Goal: Task Accomplishment & Management: Manage account settings

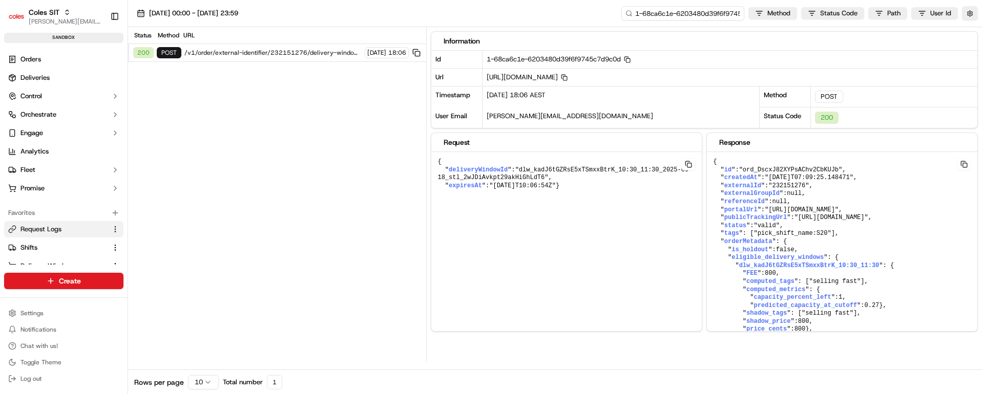
click at [681, 15] on input "1-68ca6c1e-6203480d39f6f9745c7d9c0d" at bounding box center [682, 13] width 123 height 14
paste input "967-3600544112dbb86777cc3cb"
type input "1-68ca6967-3600544112dbb86777cc3cbd"
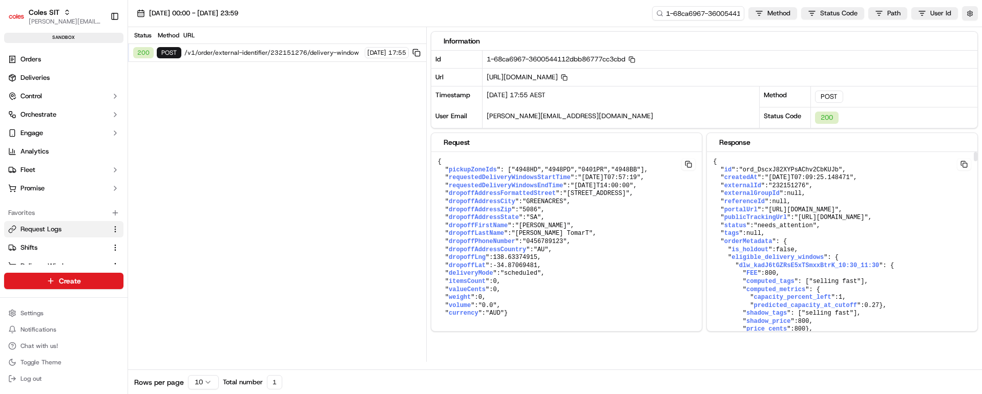
scroll to position [77, 0]
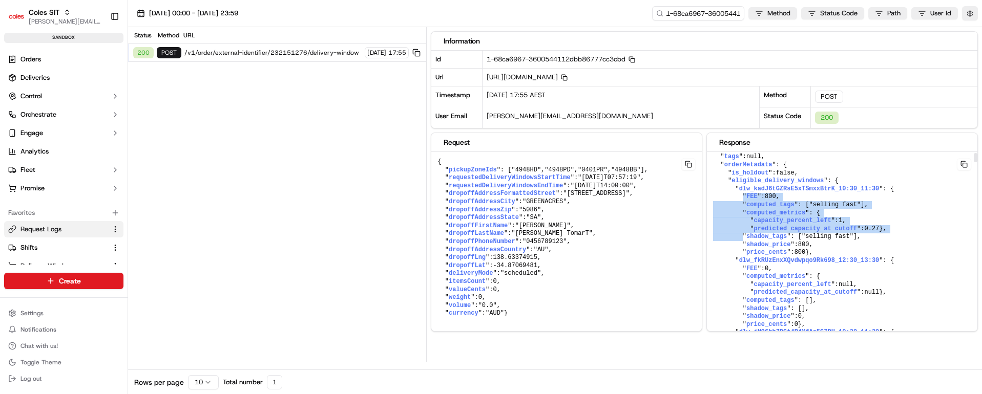
drag, startPoint x: 739, startPoint y: 214, endPoint x: 880, endPoint y: 268, distance: 150.4
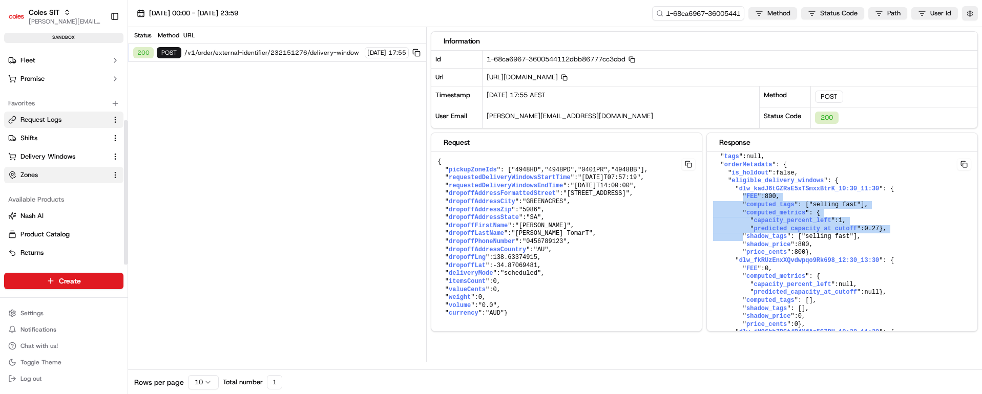
click at [38, 172] on span "Zones" at bounding box center [28, 174] width 17 height 9
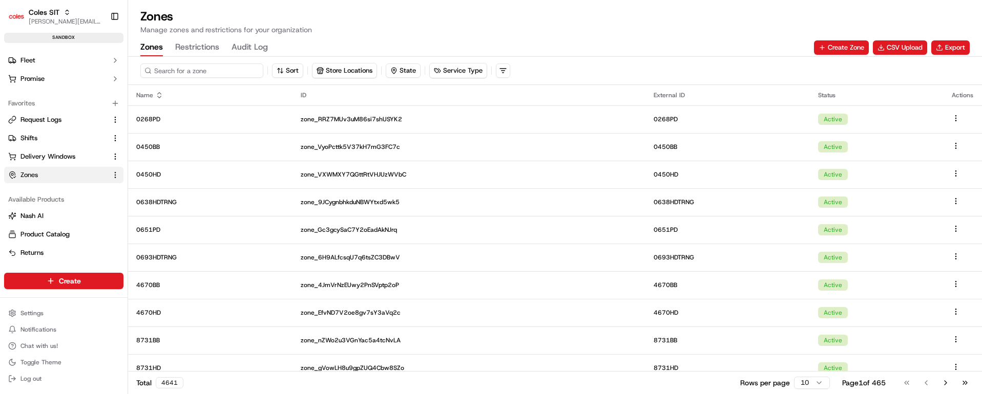
click at [191, 71] on input at bounding box center [201, 70] width 123 height 14
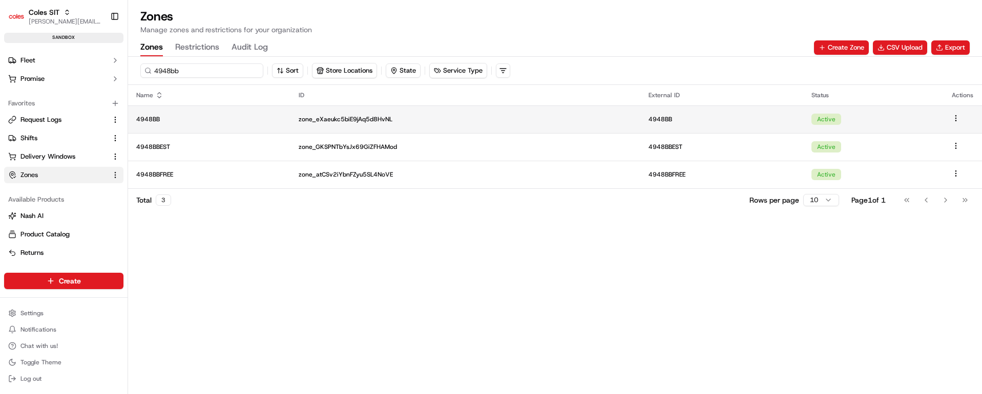
type input "4948bb"
click at [221, 122] on p "4948BB" at bounding box center [209, 119] width 146 height 8
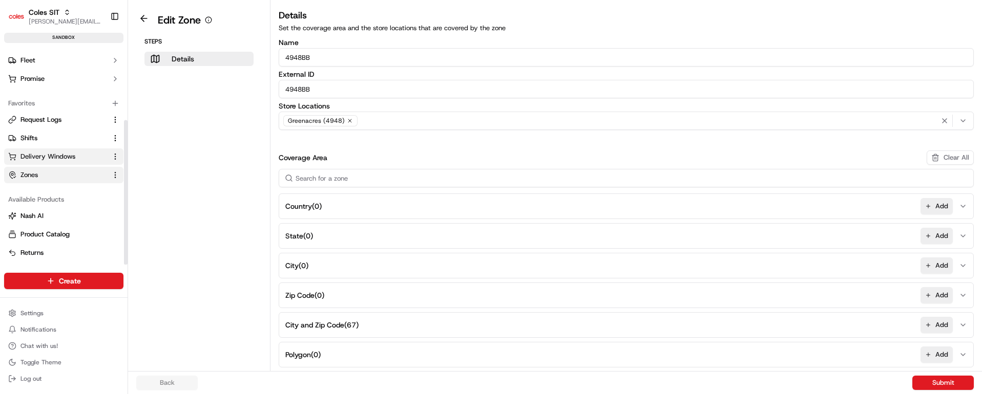
click at [41, 158] on span "Delivery Windows" at bounding box center [47, 156] width 55 height 9
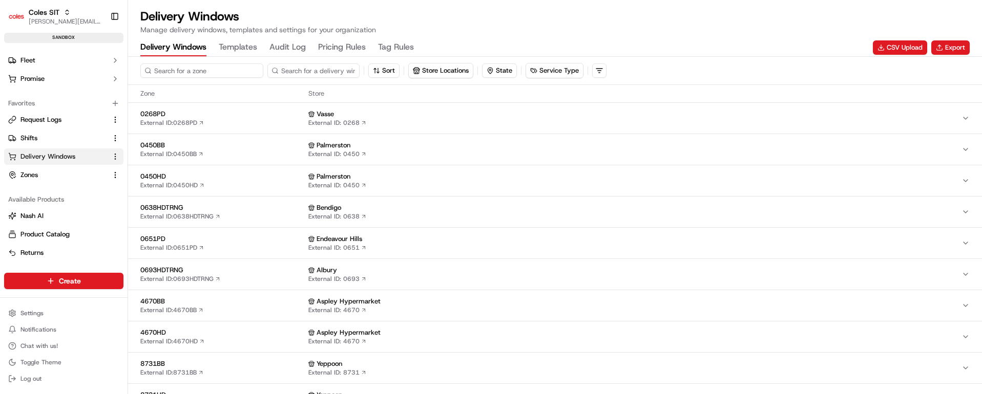
click at [202, 70] on input at bounding box center [201, 70] width 123 height 14
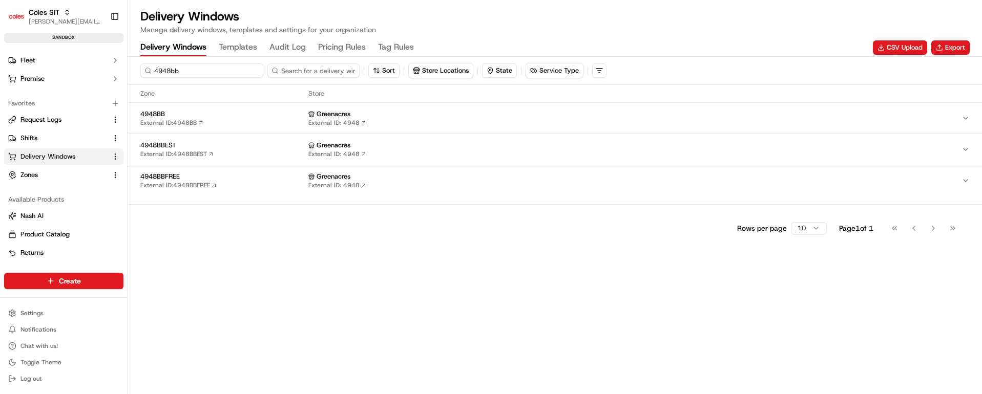
type input "4948bb"
click at [237, 121] on div "4948BB External ID: 4948BB" at bounding box center [222, 118] width 164 height 17
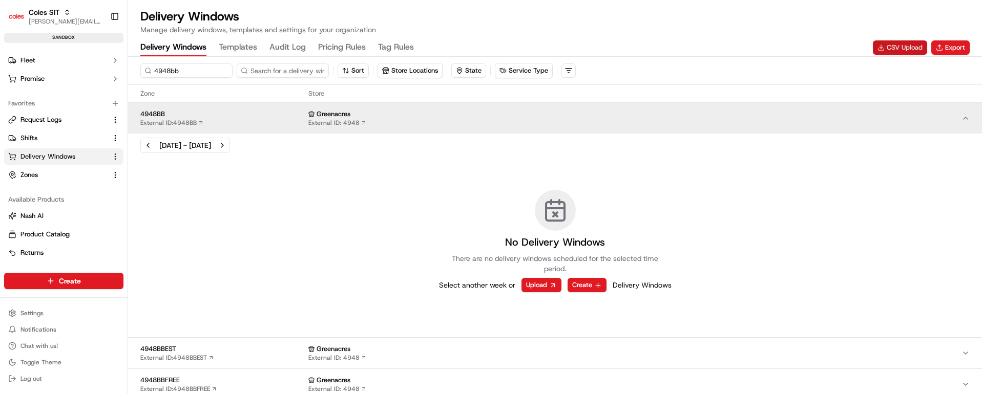
click at [900, 48] on button "CSV Upload" at bounding box center [899, 47] width 54 height 14
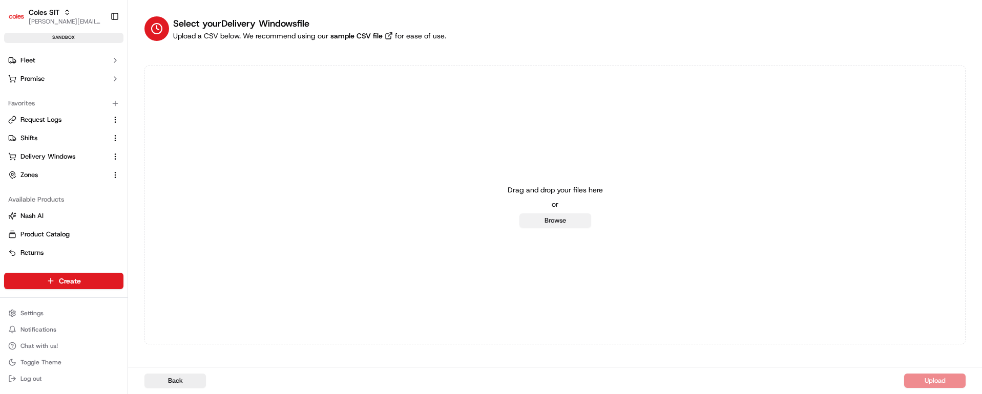
click at [544, 221] on button "Browse" at bounding box center [555, 221] width 72 height 14
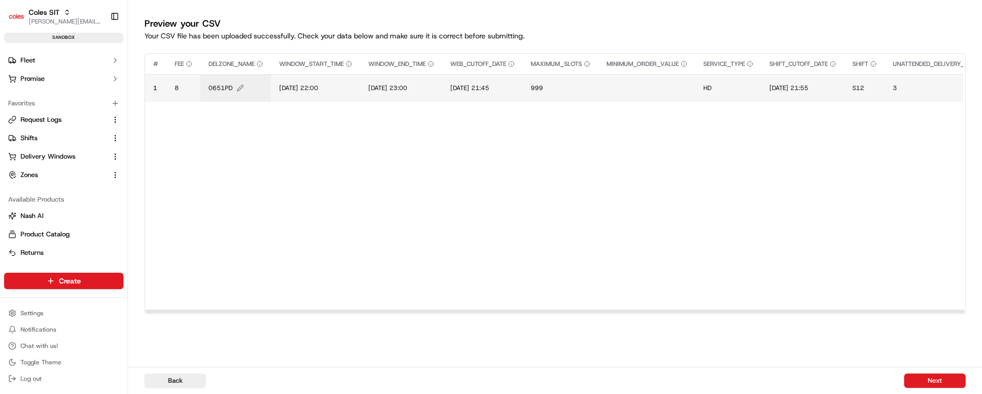
click at [220, 91] on span "0651PD" at bounding box center [220, 88] width 24 height 8
click at [232, 76] on input "0651PD" at bounding box center [271, 77] width 114 height 18
type input "4948BB"
click at [320, 78] on button at bounding box center [320, 77] width 14 height 18
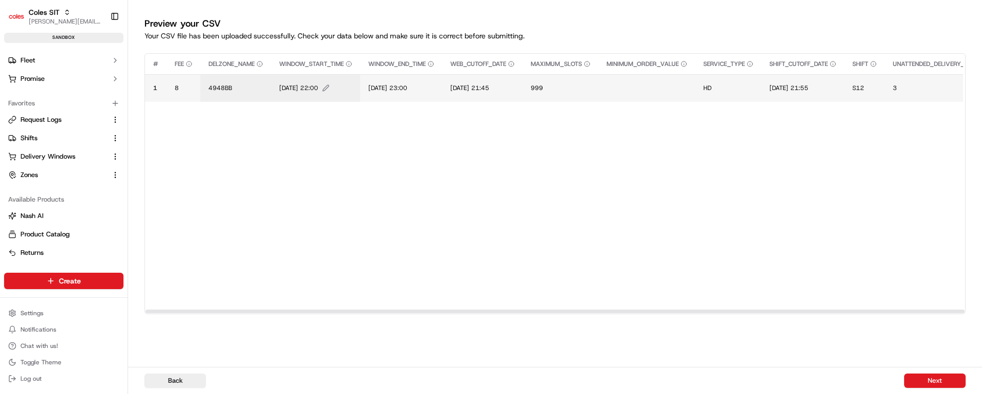
click at [305, 88] on span "14/07/2025 22:00" at bounding box center [298, 88] width 39 height 8
click at [297, 79] on input "14/07/2025 22:00" at bounding box center [342, 77] width 114 height 18
click at [309, 76] on input "19/07/2025 22:00" at bounding box center [342, 77] width 114 height 18
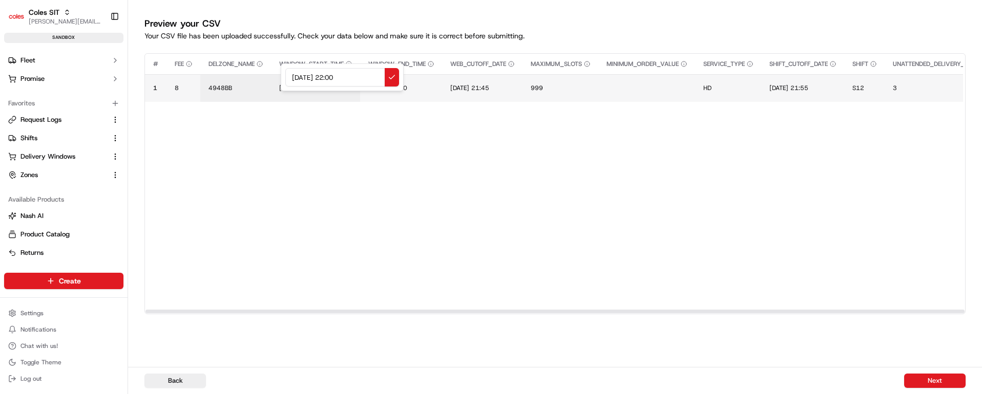
drag, startPoint x: 362, startPoint y: 75, endPoint x: 270, endPoint y: 74, distance: 92.2
click at [281, 74] on div "19/09/2025 22:00" at bounding box center [342, 77] width 123 height 28
type input "19/09/2025 22:00"
click at [393, 78] on button at bounding box center [392, 77] width 14 height 18
click at [406, 86] on span "14/07/2025 23:00" at bounding box center [387, 88] width 39 height 8
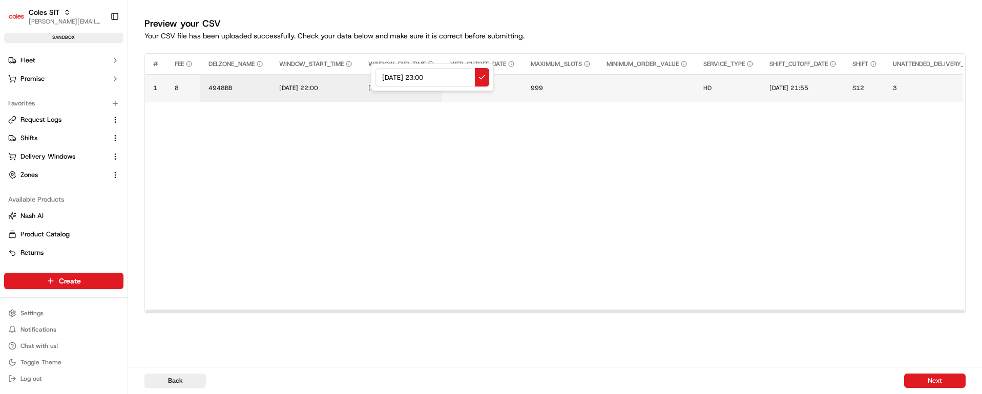
drag, startPoint x: 452, startPoint y: 77, endPoint x: 340, endPoint y: 70, distance: 111.3
click at [371, 70] on div "14/07/2025 23:00" at bounding box center [432, 77] width 123 height 28
click at [428, 77] on input "19/09/2025 22:00" at bounding box center [432, 77] width 114 height 18
type input "19/09/2025 23:00"
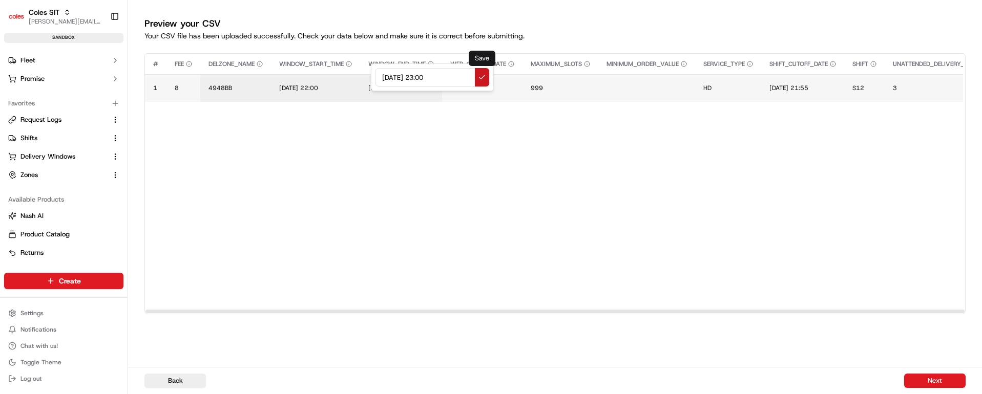
click at [483, 76] on button at bounding box center [482, 77] width 14 height 18
click at [486, 89] on span "14/07/2025 21:45" at bounding box center [469, 88] width 39 height 8
drag, startPoint x: 536, startPoint y: 76, endPoint x: 421, endPoint y: 76, distance: 114.7
click at [455, 76] on div "14/07/2025 21:45" at bounding box center [516, 77] width 123 height 28
click at [514, 76] on input "19/09/2025 22:00" at bounding box center [517, 77] width 114 height 18
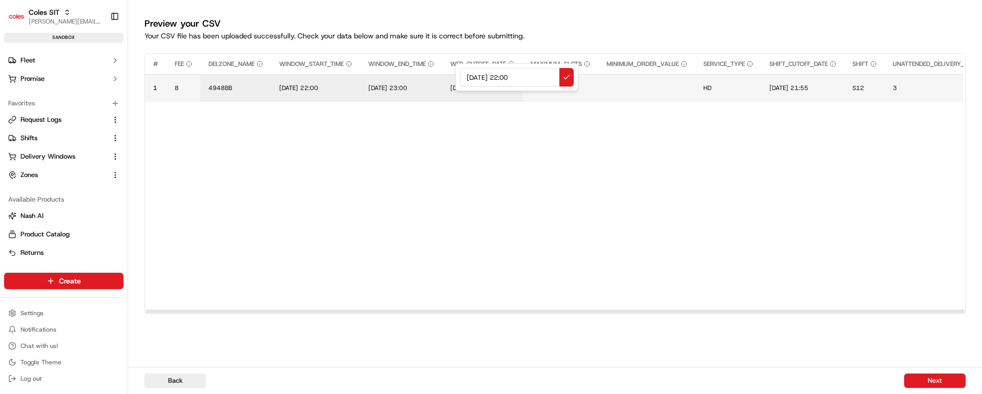
click at [514, 76] on input "19/09/2025 22:00" at bounding box center [517, 77] width 114 height 18
drag, startPoint x: 534, startPoint y: 76, endPoint x: 435, endPoint y: 75, distance: 98.3
click at [455, 75] on div "19/09/2025 15:00" at bounding box center [516, 77] width 123 height 28
type input "19/09/2025 15:00"
click at [567, 77] on button at bounding box center [566, 77] width 14 height 18
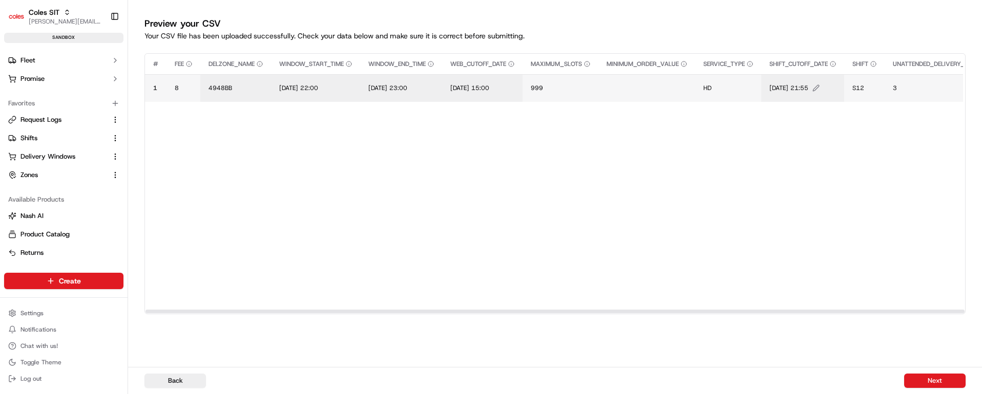
click at [808, 86] on span "14/07/2025 21:55" at bounding box center [788, 88] width 39 height 8
drag, startPoint x: 863, startPoint y: 76, endPoint x: 776, endPoint y: 79, distance: 87.1
click at [779, 80] on div "14/07/2025 21:55" at bounding box center [840, 77] width 123 height 28
click at [848, 75] on input "19/09/2025 15:00" at bounding box center [841, 77] width 114 height 18
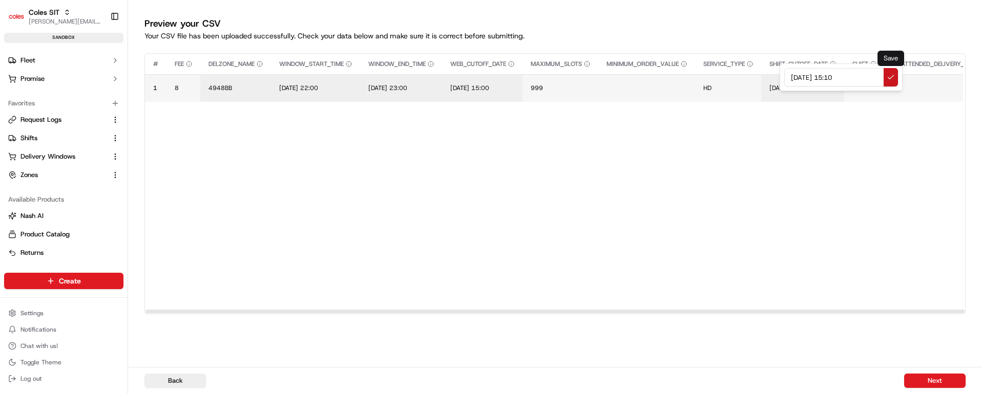
type input "19/09/2025 15:10"
click at [889, 76] on button at bounding box center [890, 77] width 14 height 18
click at [864, 89] on span "S12" at bounding box center [858, 88] width 12 height 8
type input "S22"
click at [975, 79] on button at bounding box center [975, 77] width 14 height 18
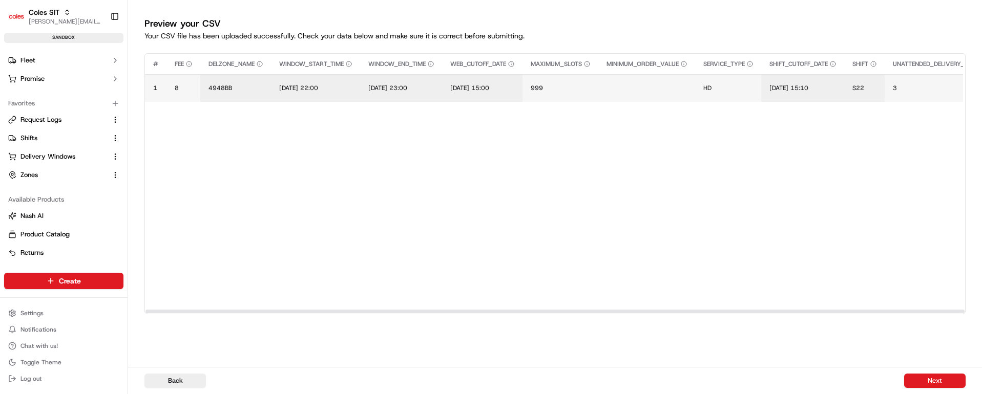
drag, startPoint x: 407, startPoint y: 307, endPoint x: 589, endPoint y: 299, distance: 182.0
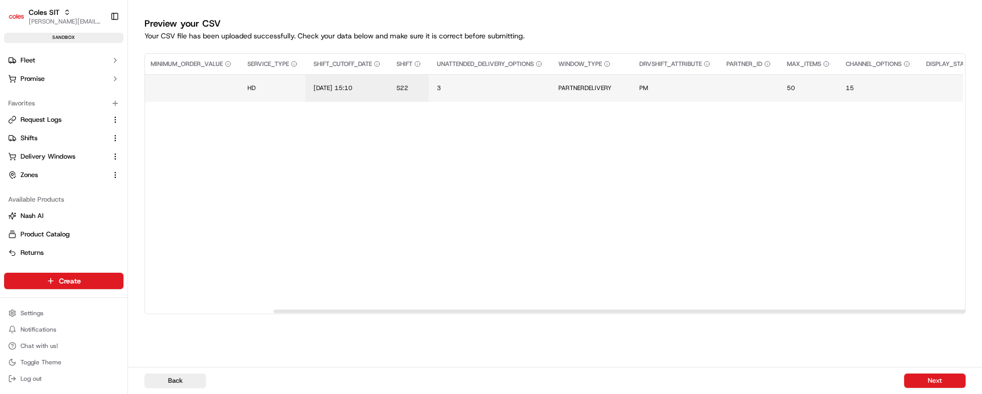
scroll to position [0, 485]
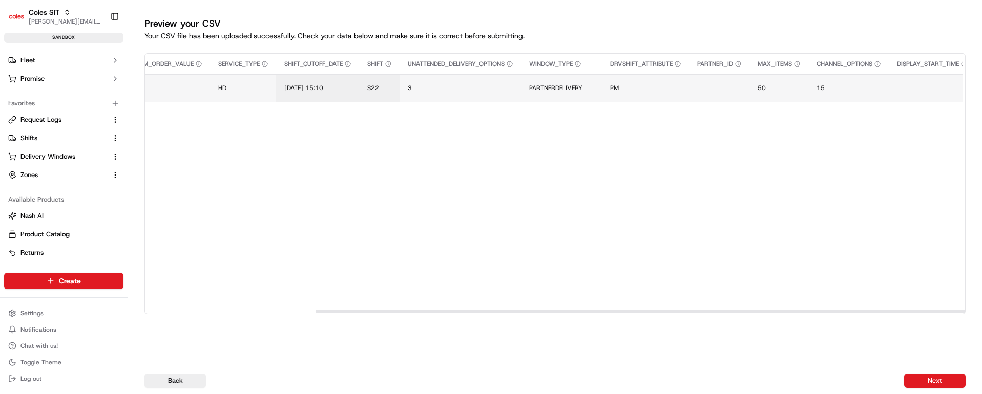
drag, startPoint x: 553, startPoint y: 309, endPoint x: 723, endPoint y: 310, distance: 170.0
click at [723, 310] on div at bounding box center [724, 312] width 819 height 4
click at [562, 81] on td "PARTNERDELIVERY" at bounding box center [561, 88] width 81 height 28
click at [562, 86] on span "PARTNERDELIVERY" at bounding box center [555, 88] width 53 height 8
click at [561, 90] on div "PARTNERDELIVERY" at bounding box center [604, 77] width 123 height 28
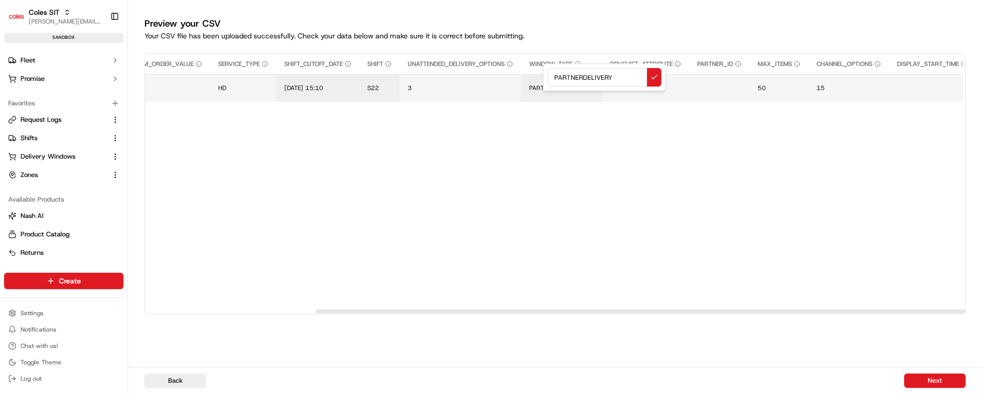
click at [585, 77] on input "PARTNERDELIVERY" at bounding box center [604, 77] width 114 height 18
click at [650, 77] on button at bounding box center [654, 77] width 14 height 18
click at [812, 89] on span "15" at bounding box center [807, 88] width 8 height 8
type input "16"
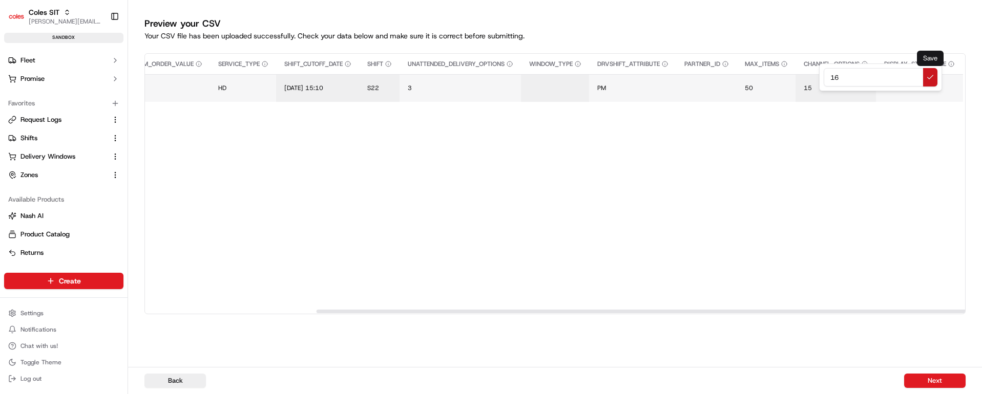
click at [928, 75] on button at bounding box center [930, 77] width 14 height 18
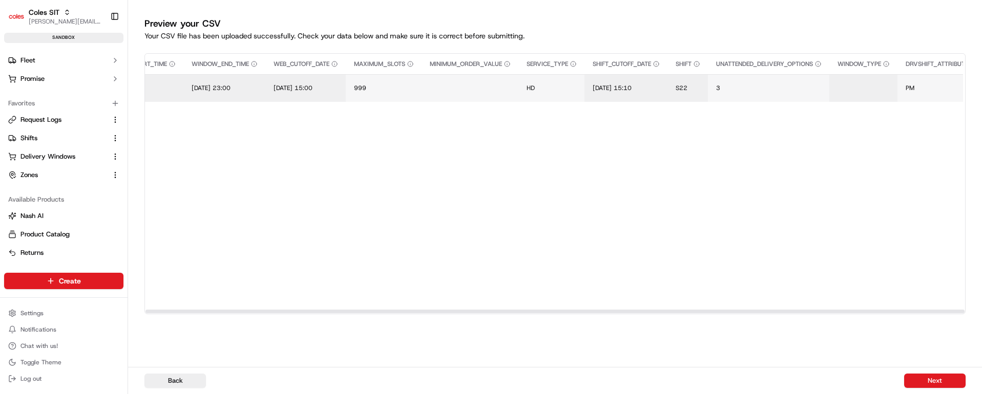
scroll to position [0, 0]
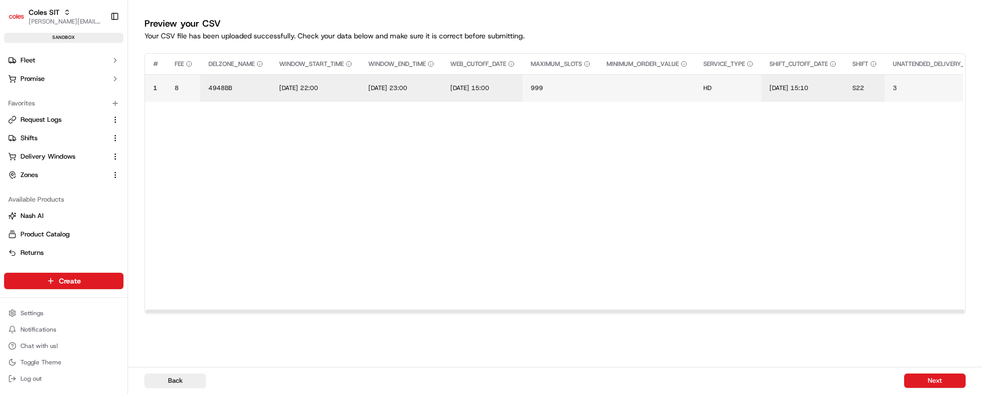
drag, startPoint x: 476, startPoint y: 310, endPoint x: 422, endPoint y: 255, distance: 76.8
click at [180, 310] on div at bounding box center [554, 312] width 819 height 4
click at [939, 380] on button "Next" at bounding box center [934, 381] width 61 height 14
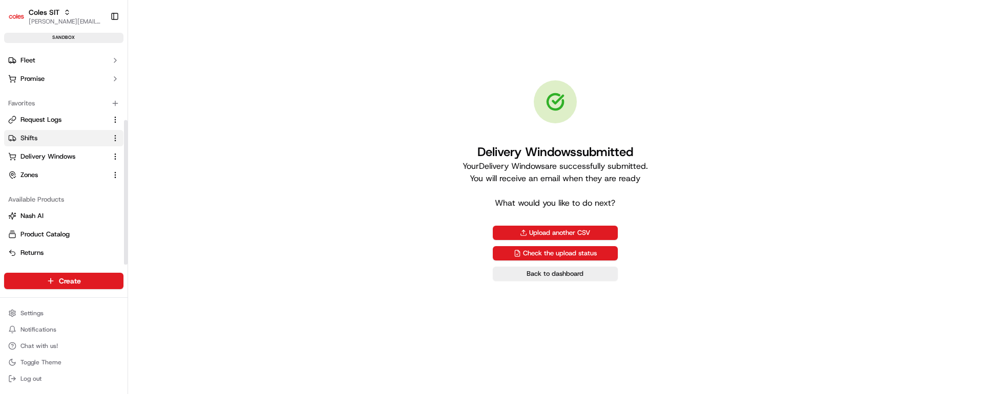
click at [41, 137] on link "Shifts" at bounding box center [57, 138] width 99 height 9
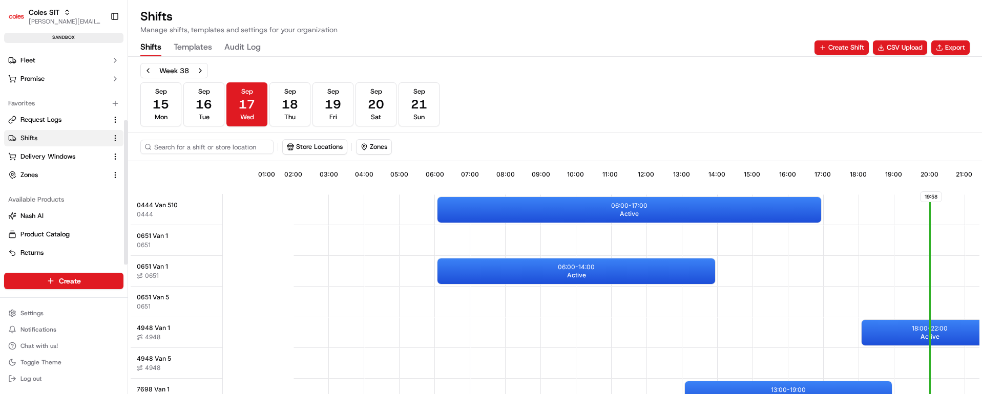
scroll to position [0, 97]
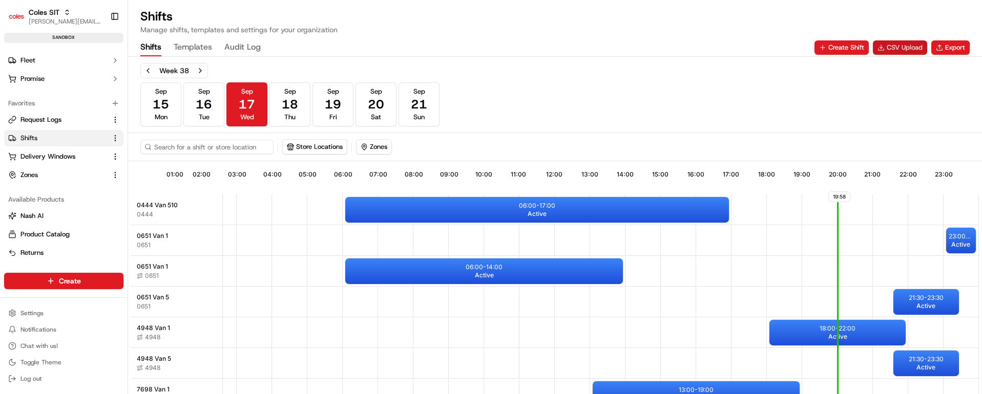
click at [892, 49] on button "CSV Upload" at bounding box center [899, 47] width 54 height 14
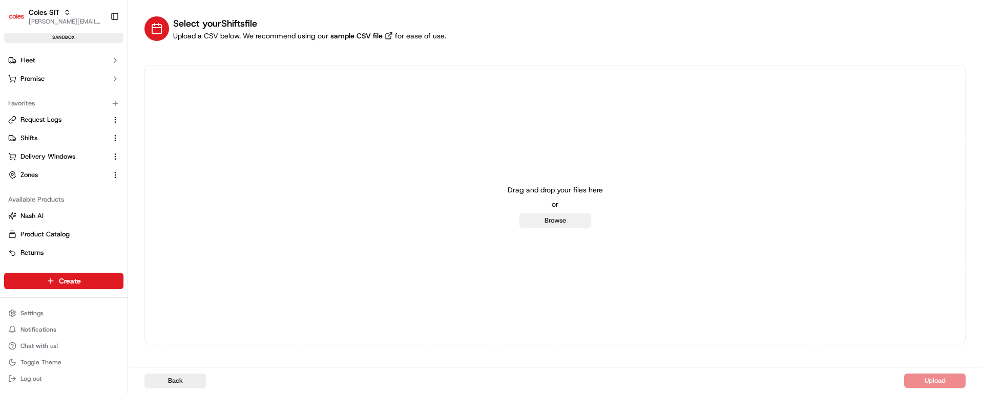
click at [558, 220] on button "Browse" at bounding box center [555, 221] width 72 height 14
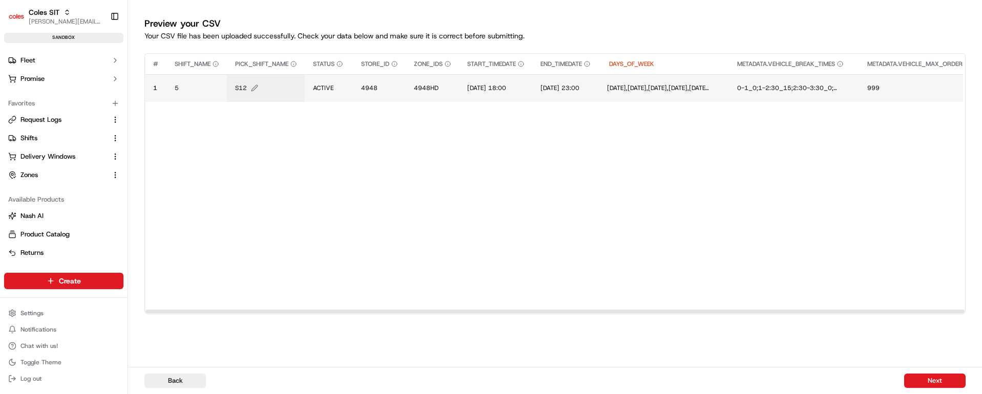
click at [245, 89] on span "S12" at bounding box center [241, 88] width 12 height 8
type input "S22"
click at [348, 77] on button at bounding box center [347, 77] width 14 height 18
click at [432, 89] on span "4948HD" at bounding box center [426, 88] width 25 height 8
type input "4948BB"
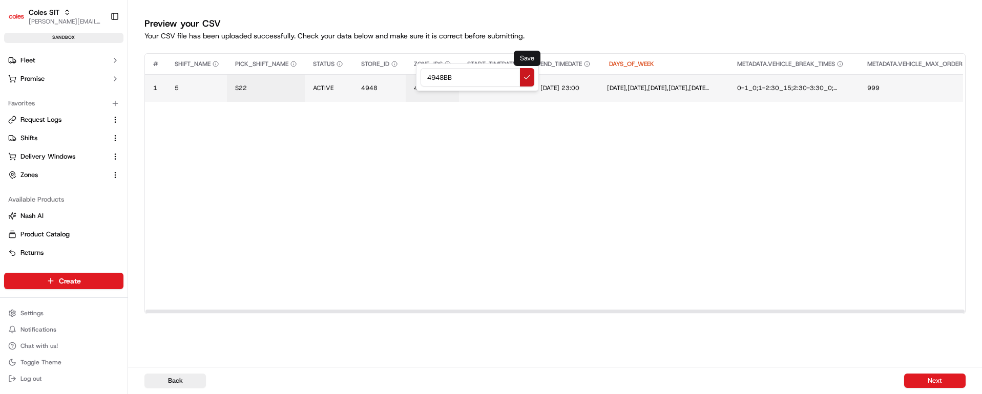
click at [525, 76] on button at bounding box center [527, 77] width 14 height 18
click at [506, 85] on span "14/07/2025 18:00" at bounding box center [486, 88] width 39 height 8
drag, startPoint x: 544, startPoint y: 76, endPoint x: 447, endPoint y: 76, distance: 97.3
click at [469, 76] on div "14/07/2025 18:00" at bounding box center [530, 77] width 123 height 28
click at [526, 76] on input "19/09/2025 15:00" at bounding box center [531, 77] width 114 height 18
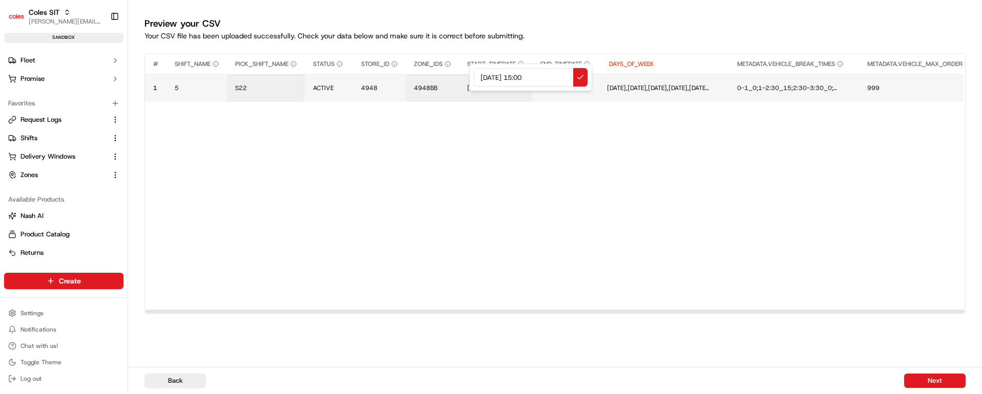
click at [526, 76] on input "19/09/2025 15:00" at bounding box center [531, 77] width 114 height 18
click at [537, 76] on input "19/09/2025 21:00" at bounding box center [531, 77] width 114 height 18
drag, startPoint x: 545, startPoint y: 79, endPoint x: 487, endPoint y: 79, distance: 57.3
click at [469, 79] on div "19/09/2025 21:30" at bounding box center [530, 77] width 123 height 28
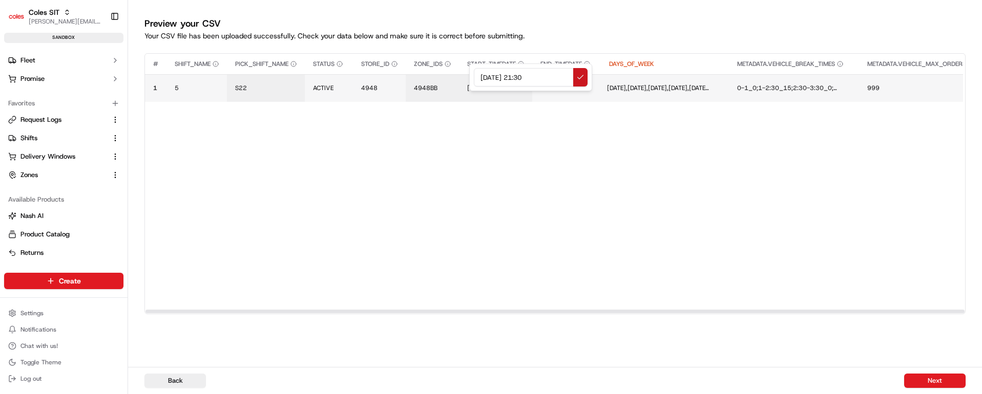
type input "19/09/2025 21:30"
click at [577, 78] on button at bounding box center [580, 77] width 14 height 18
click at [583, 86] on span "14/07/2025 23:00" at bounding box center [563, 88] width 39 height 8
drag, startPoint x: 639, startPoint y: 77, endPoint x: 573, endPoint y: 78, distance: 66.6
click at [573, 78] on input "14/07/2025 23:00" at bounding box center [626, 77] width 114 height 18
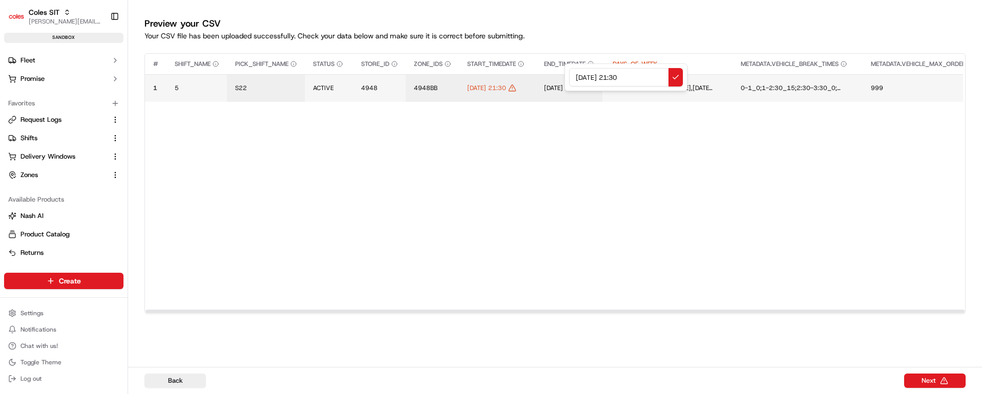
click at [623, 76] on input "19/09/2025 21:30" at bounding box center [626, 77] width 114 height 18
type input "19/09/2025 23:30"
click at [674, 74] on button at bounding box center [675, 77] width 14 height 18
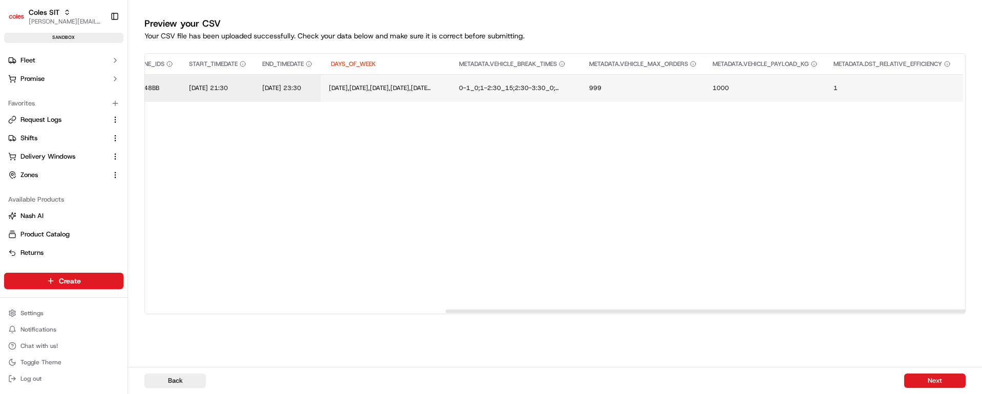
scroll to position [0, 611]
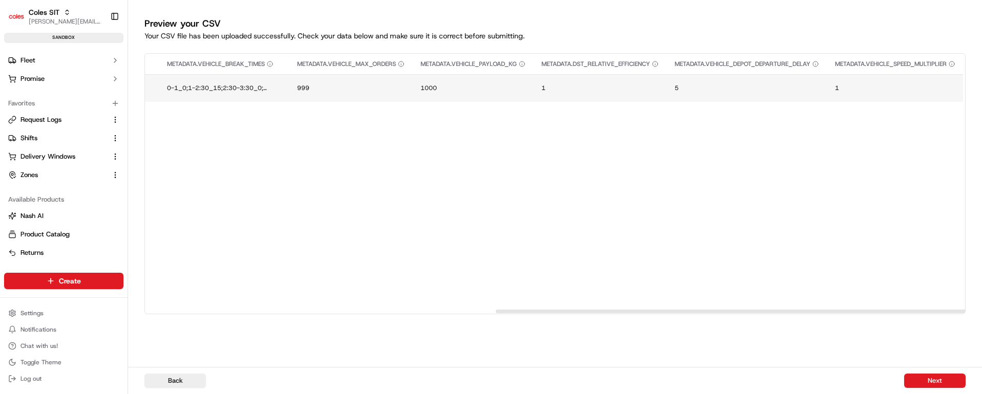
drag, startPoint x: 491, startPoint y: 311, endPoint x: 961, endPoint y: 305, distance: 469.6
click at [961, 310] on div at bounding box center [905, 312] width 819 height 4
click at [946, 383] on button "Next" at bounding box center [934, 381] width 61 height 14
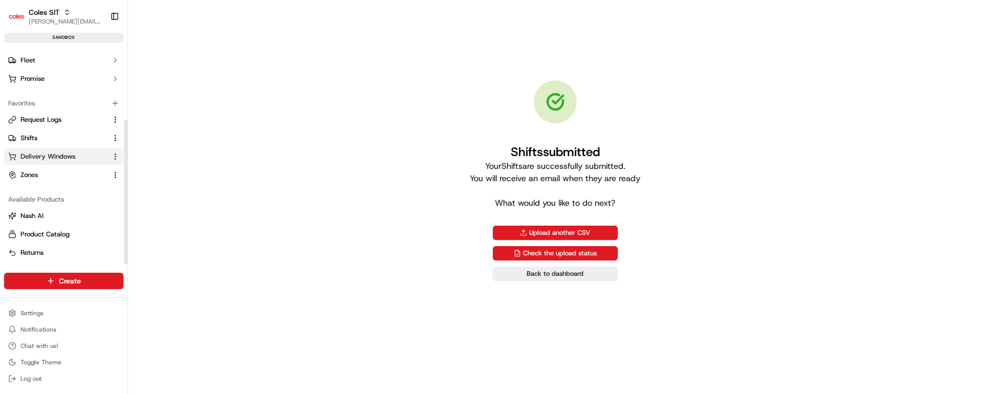
click at [40, 154] on span "Delivery Windows" at bounding box center [47, 156] width 55 height 9
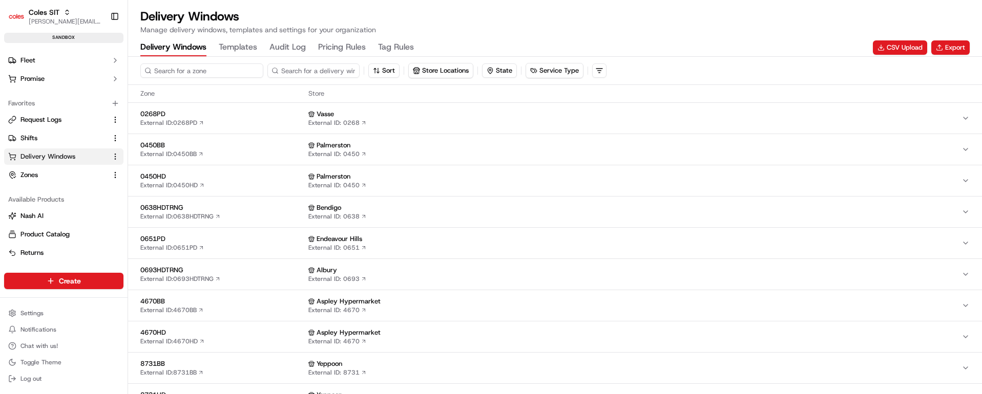
click at [195, 69] on input at bounding box center [201, 70] width 123 height 14
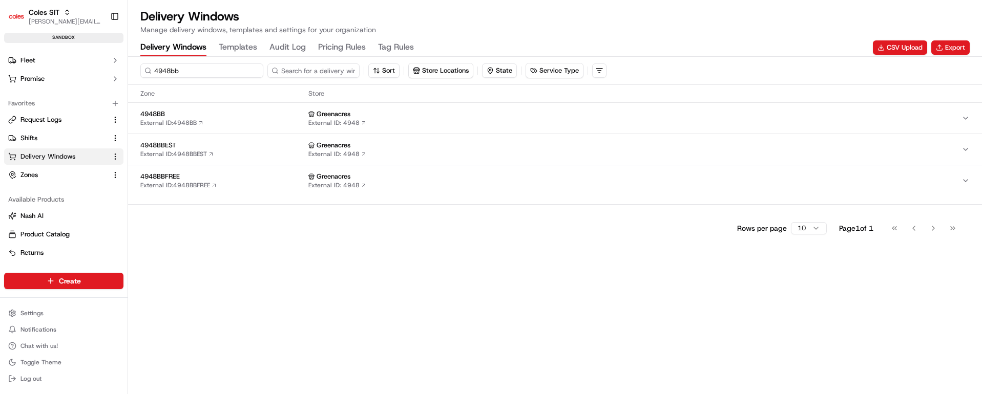
type input "4948bb"
click at [260, 113] on span "4948BB" at bounding box center [222, 114] width 164 height 9
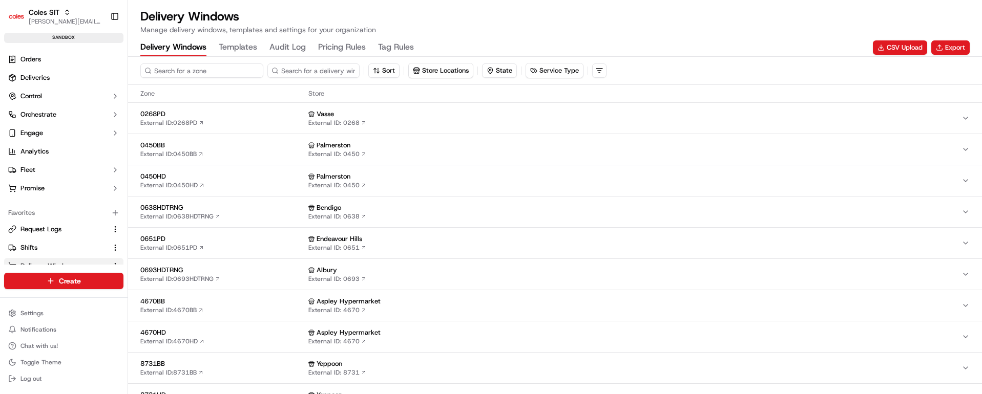
click at [199, 73] on input at bounding box center [201, 70] width 123 height 14
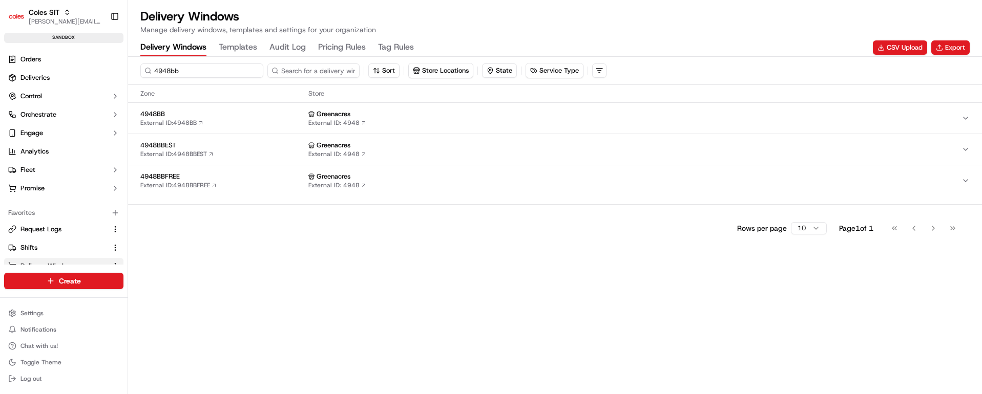
type input "4948bb"
click at [238, 121] on div "4948BB External ID: 4948BB" at bounding box center [222, 118] width 164 height 17
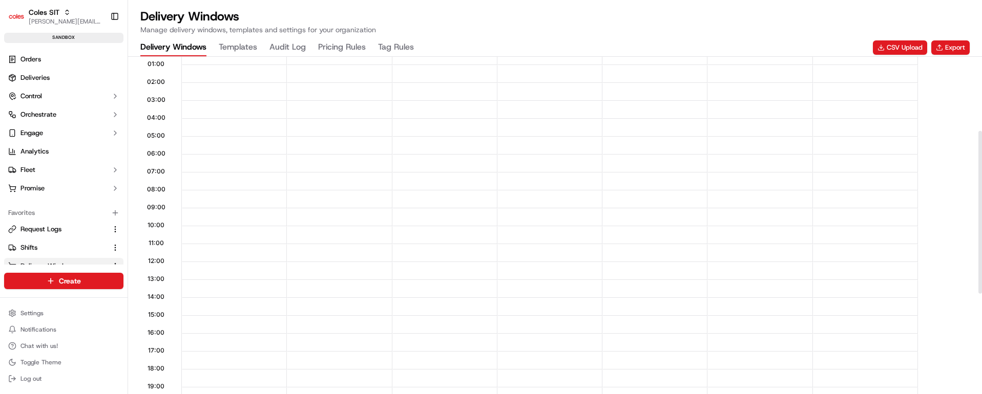
scroll to position [77, 0]
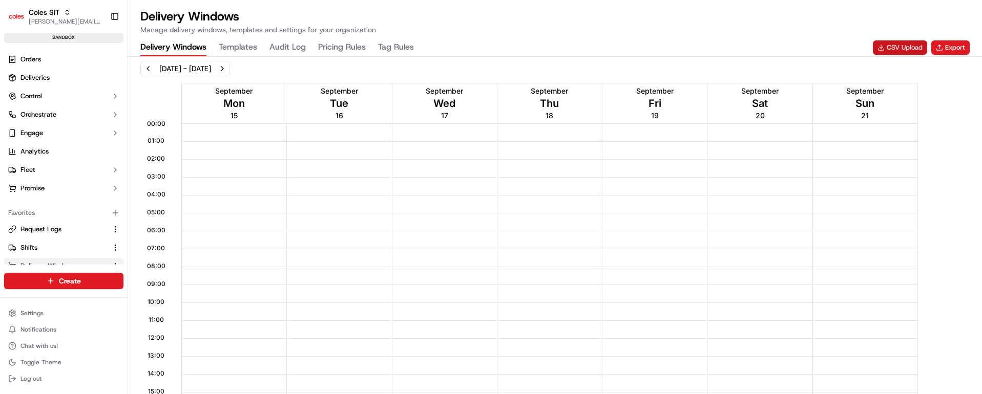
click at [902, 49] on button "CSV Upload" at bounding box center [899, 47] width 54 height 14
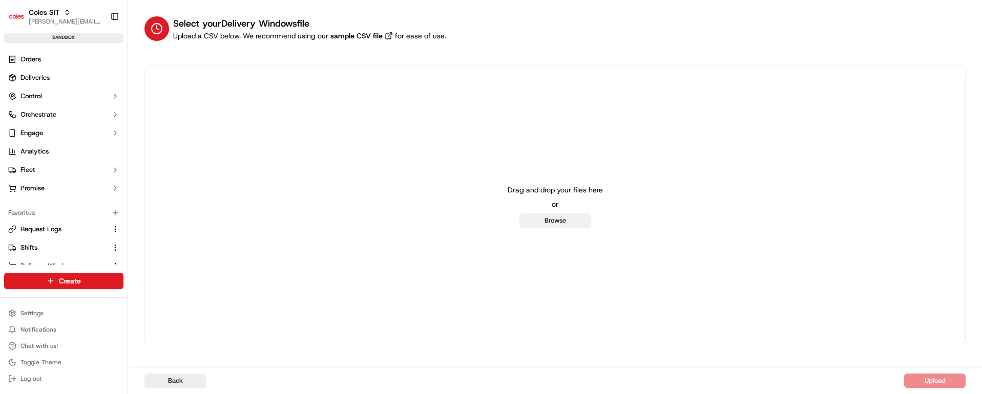
click at [579, 223] on button "Browse" at bounding box center [555, 221] width 72 height 14
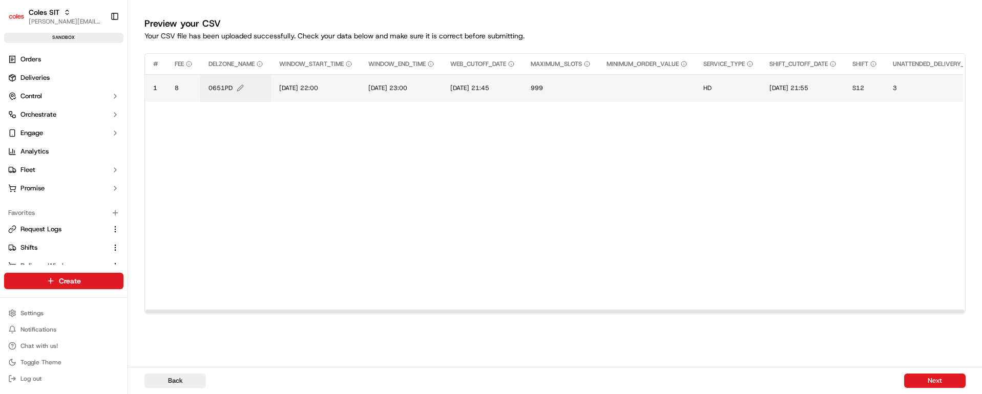
click at [216, 88] on span "0651PD" at bounding box center [220, 88] width 24 height 8
click at [234, 76] on input "0651PD" at bounding box center [271, 77] width 114 height 18
click at [234, 75] on input "0651PD" at bounding box center [271, 77] width 114 height 18
type input "4948BB"
click at [319, 77] on button at bounding box center [320, 77] width 14 height 18
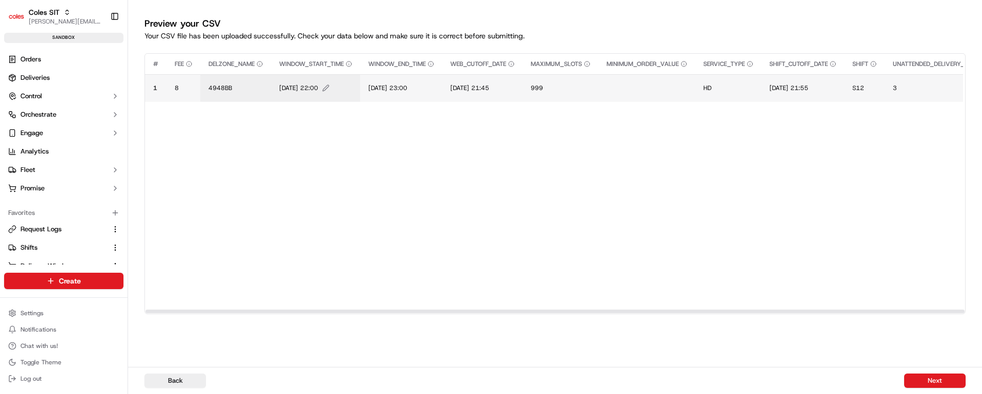
click at [311, 88] on span "14/07/2025 22:00" at bounding box center [298, 88] width 39 height 8
click at [297, 73] on input "14/07/2025 22:00" at bounding box center [342, 77] width 114 height 18
click at [307, 77] on input "18/07/2025 22:00" at bounding box center [342, 77] width 114 height 18
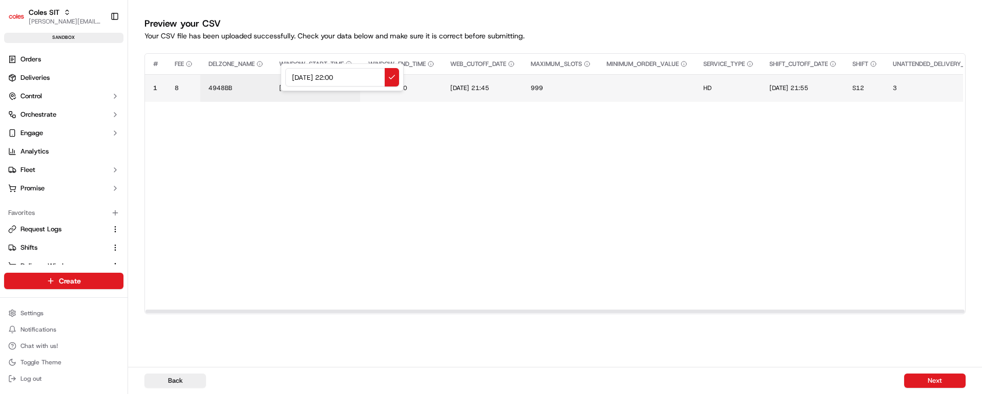
click at [341, 77] on input "18/09/2025 22:00" at bounding box center [342, 77] width 114 height 18
drag, startPoint x: 364, startPoint y: 77, endPoint x: 266, endPoint y: 73, distance: 98.4
click at [281, 73] on div "18/09/2025 18:00" at bounding box center [342, 77] width 123 height 28
type input "18/09/2025 18:00"
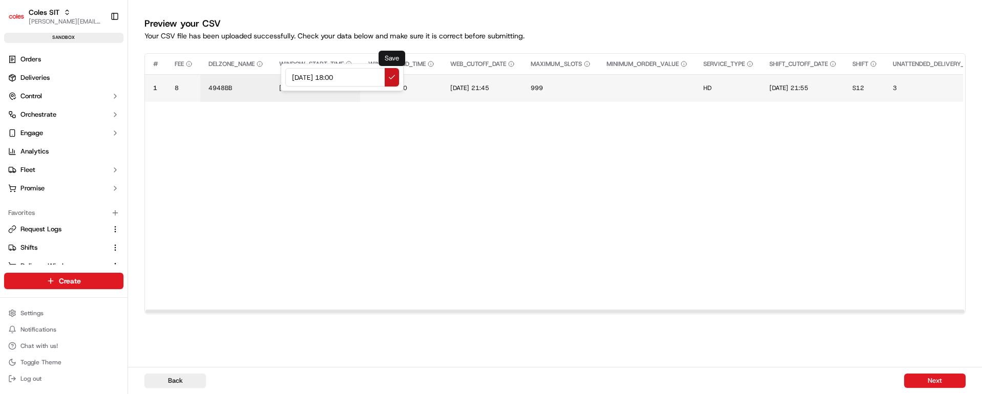
click at [392, 76] on button at bounding box center [392, 77] width 14 height 18
click at [407, 87] on span "14/07/2025 23:00" at bounding box center [387, 88] width 39 height 8
drag, startPoint x: 452, startPoint y: 76, endPoint x: 330, endPoint y: 69, distance: 121.6
click at [371, 69] on div "14/07/2025 23:00" at bounding box center [432, 77] width 123 height 28
click at [428, 75] on input "18/09/2025 18:00" at bounding box center [432, 77] width 114 height 18
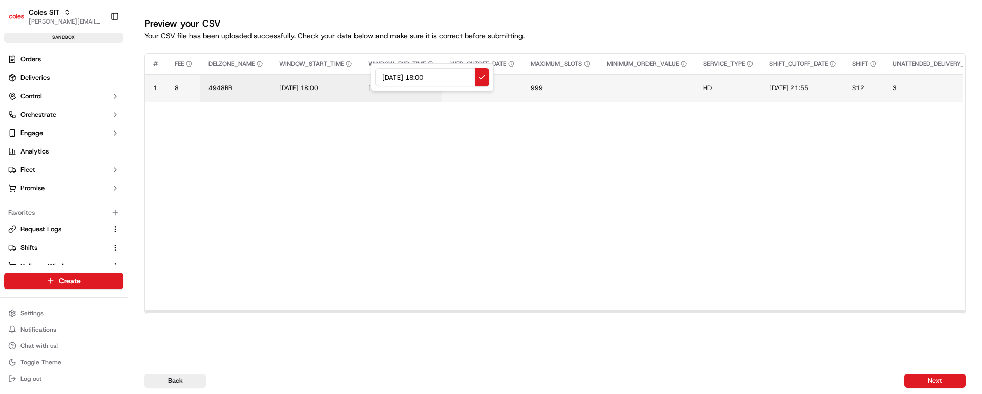
click at [428, 75] on input "18/09/2025 18:00" at bounding box center [432, 77] width 114 height 18
type input "18/09/2025 19:00"
click at [482, 75] on button at bounding box center [482, 77] width 14 height 18
click at [482, 92] on span "14/07/2025 21:45" at bounding box center [469, 88] width 39 height 8
drag, startPoint x: 537, startPoint y: 80, endPoint x: 463, endPoint y: 76, distance: 73.8
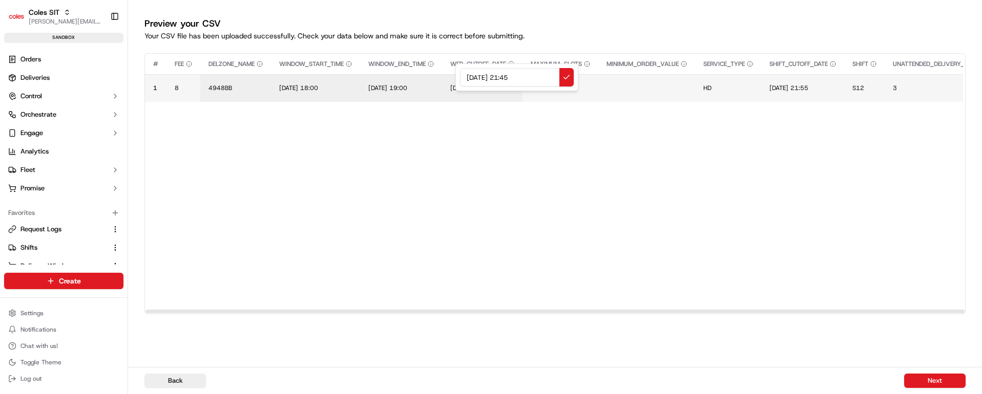
click at [463, 76] on input "14/07/2025 21:45" at bounding box center [517, 77] width 114 height 18
click at [514, 77] on input "18/09/2025 18:00" at bounding box center [517, 77] width 114 height 18
drag, startPoint x: 539, startPoint y: 79, endPoint x: 444, endPoint y: 76, distance: 94.8
click at [455, 76] on div "18/09/2025 13:00" at bounding box center [516, 77] width 123 height 28
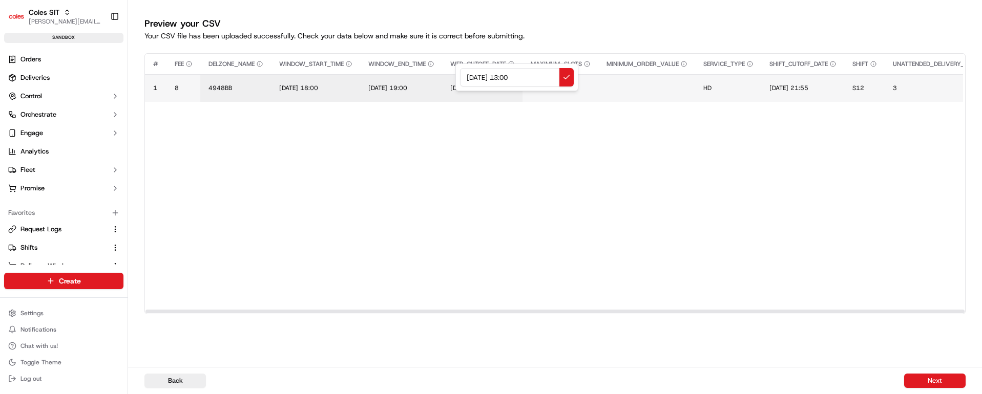
click at [518, 78] on input "18/09/2025 13:00" at bounding box center [517, 77] width 114 height 18
click at [515, 78] on input "18/09/2025 13:00" at bounding box center [517, 77] width 114 height 18
drag, startPoint x: 533, startPoint y: 75, endPoint x: 463, endPoint y: 74, distance: 70.2
click at [463, 74] on input "18/09/2025 12:00" at bounding box center [517, 77] width 114 height 18
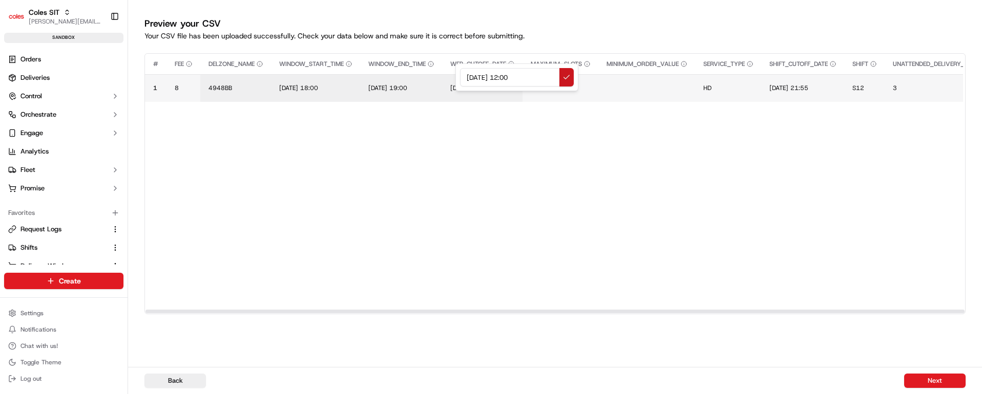
type input "18/09/2025 12:00"
click at [565, 77] on button at bounding box center [566, 77] width 14 height 18
click at [805, 89] on span "14/07/2025 21:55" at bounding box center [788, 88] width 39 height 8
click at [820, 84] on input "14/07/2025 21:55" at bounding box center [841, 77] width 114 height 18
drag, startPoint x: 856, startPoint y: 77, endPoint x: 750, endPoint y: 74, distance: 106.5
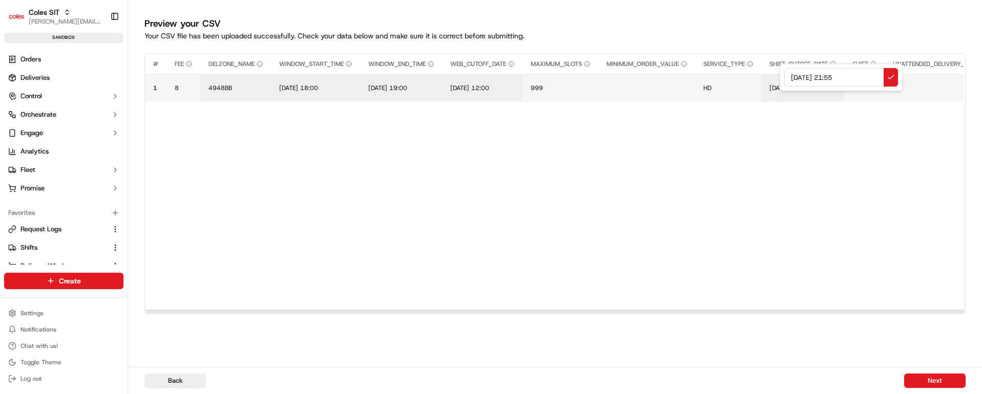
click at [779, 75] on div "14/07/2025 21:55" at bounding box center [840, 77] width 123 height 28
click at [839, 77] on input "18/09/2025 12:00" at bounding box center [841, 77] width 114 height 18
type input "18/09/2025 13:00"
click at [890, 79] on button at bounding box center [890, 77] width 14 height 18
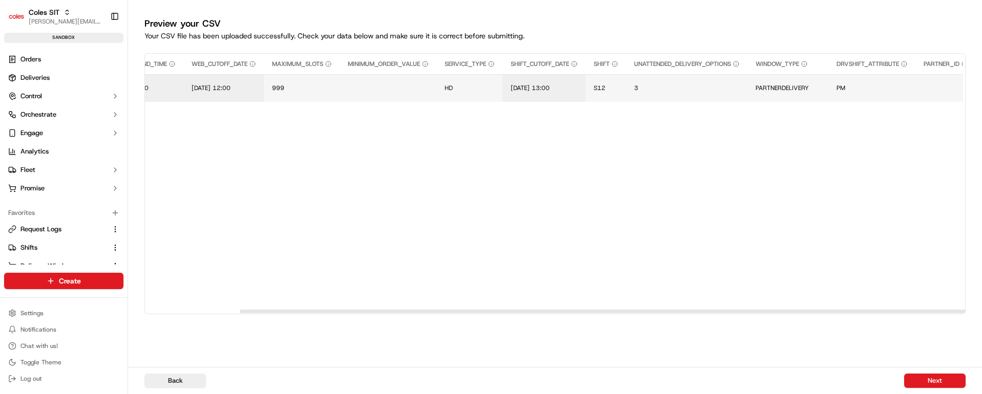
scroll to position [0, 269]
drag, startPoint x: 603, startPoint y: 310, endPoint x: 697, endPoint y: 306, distance: 94.3
click at [697, 310] on div at bounding box center [649, 312] width 819 height 4
click at [595, 88] on span "S12" at bounding box center [589, 88] width 12 height 8
type input "S18"
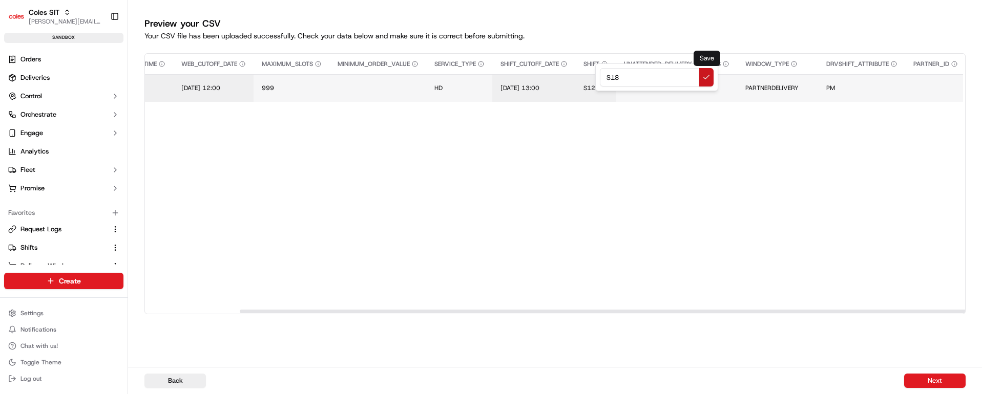
click at [706, 75] on button at bounding box center [706, 77] width 14 height 18
click at [791, 90] on span "PARTNERDELIVERY" at bounding box center [771, 88] width 53 height 8
click at [790, 77] on input "PARTNERDELIVERY" at bounding box center [820, 77] width 114 height 18
click at [869, 73] on button at bounding box center [870, 77] width 14 height 18
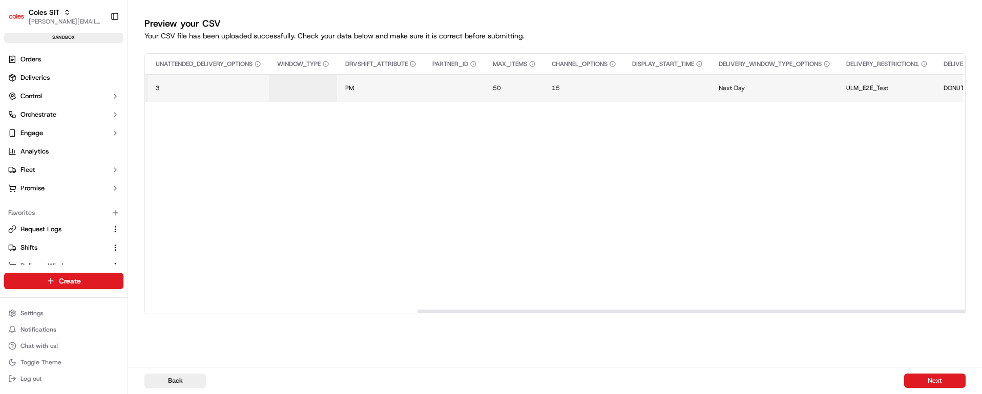
scroll to position [0, 772]
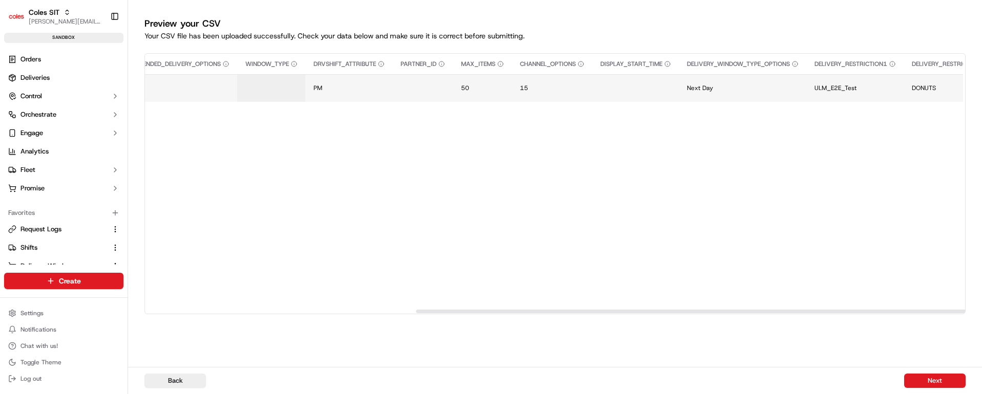
drag, startPoint x: 630, startPoint y: 312, endPoint x: 722, endPoint y: 234, distance: 120.6
click at [804, 313] on div at bounding box center [825, 312] width 819 height 4
click at [532, 88] on span "15" at bounding box center [528, 88] width 8 height 8
type input "16"
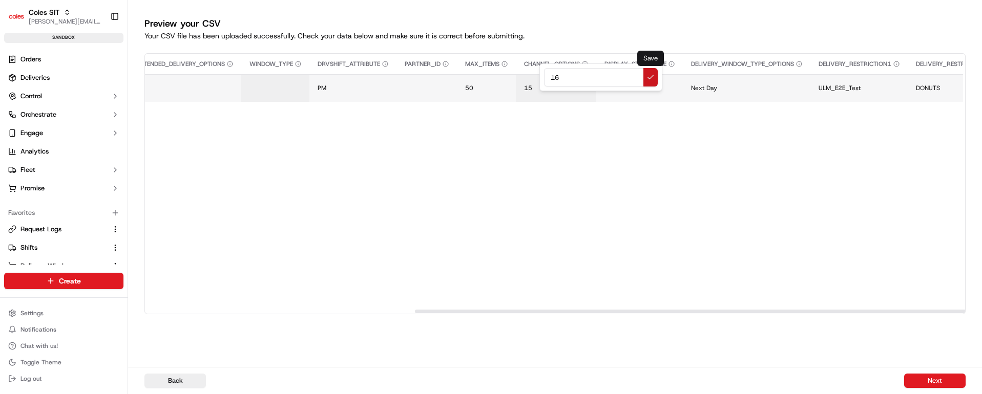
click at [650, 76] on button at bounding box center [650, 77] width 14 height 18
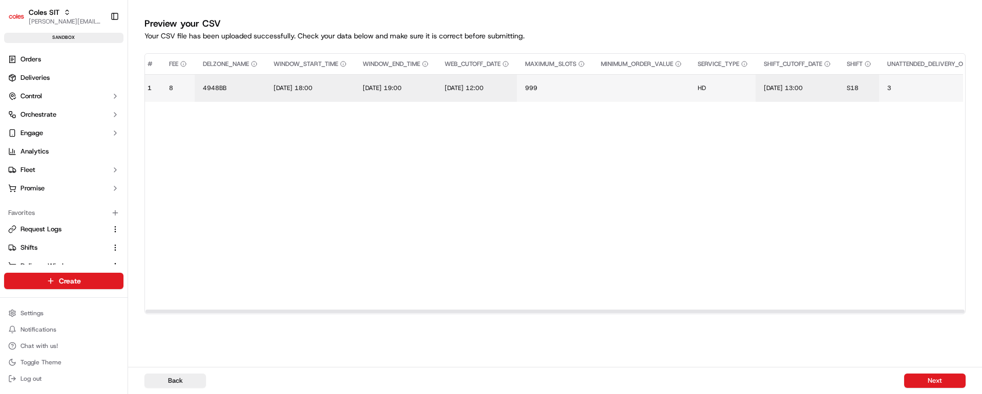
scroll to position [0, 0]
drag, startPoint x: 549, startPoint y: 312, endPoint x: 205, endPoint y: 324, distance: 344.8
click at [196, 313] on div at bounding box center [554, 312] width 819 height 4
click at [808, 88] on span "18/09/2025 13:00" at bounding box center [788, 88] width 39 height 8
click at [838, 75] on input "18/09/2025 13:00" at bounding box center [841, 77] width 114 height 18
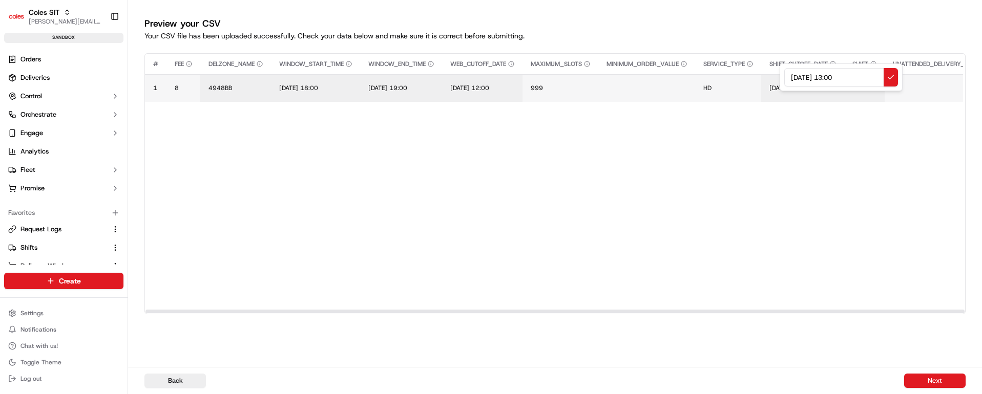
click at [838, 75] on input "18/09/2025 13:00" at bounding box center [841, 77] width 114 height 18
click at [848, 76] on input "18/09/2025 12:00" at bounding box center [841, 77] width 114 height 18
type input "18/09/2025 12:10"
click at [889, 76] on button at bounding box center [890, 77] width 14 height 18
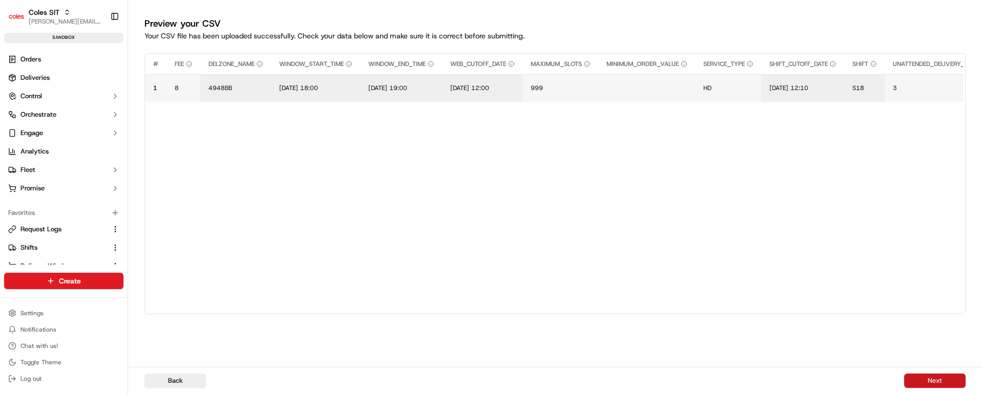
click at [928, 379] on button "Next" at bounding box center [934, 381] width 61 height 14
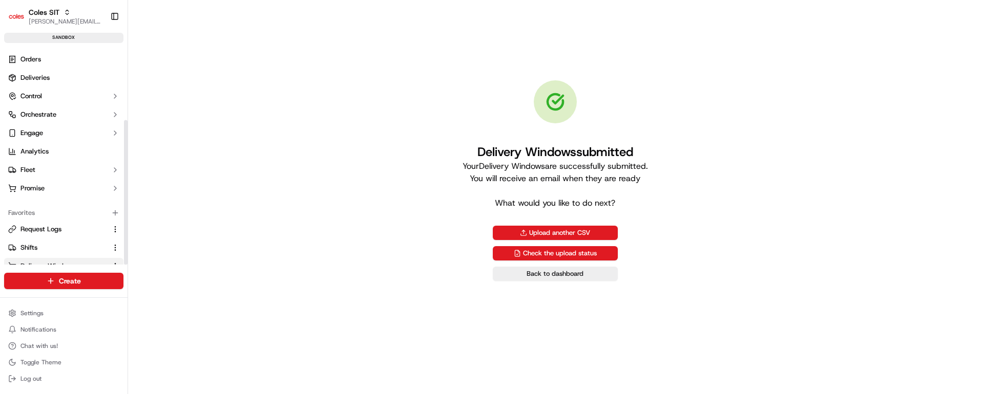
scroll to position [110, 0]
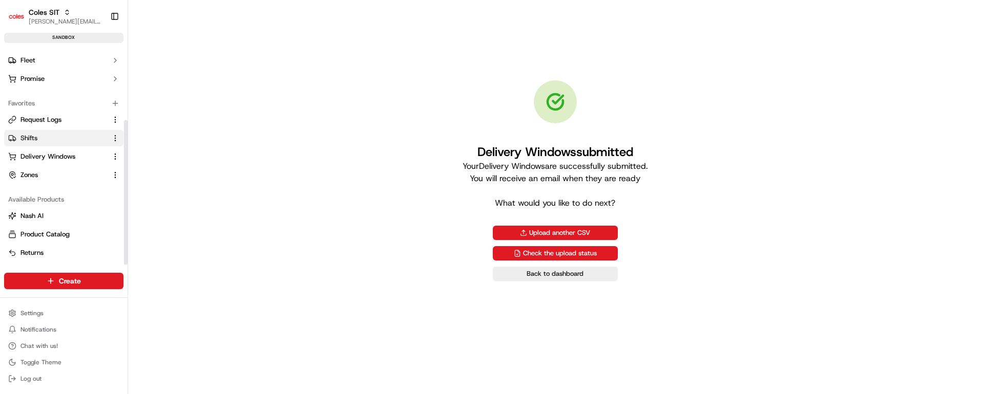
click at [40, 136] on link "Shifts" at bounding box center [57, 138] width 99 height 9
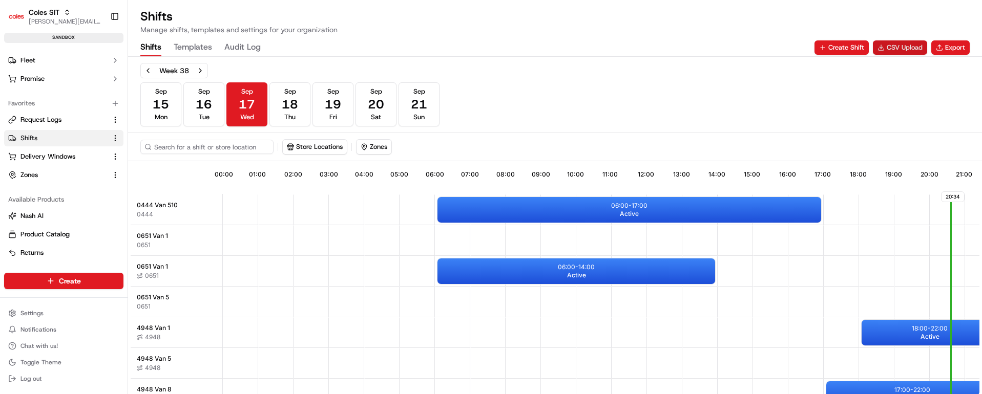
click at [897, 46] on button "CSV Upload" at bounding box center [899, 47] width 54 height 14
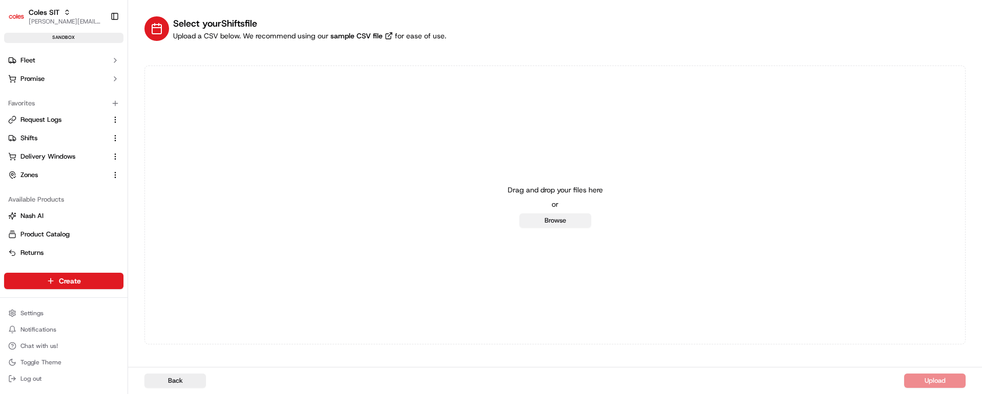
click at [543, 220] on button "Browse" at bounding box center [555, 221] width 72 height 14
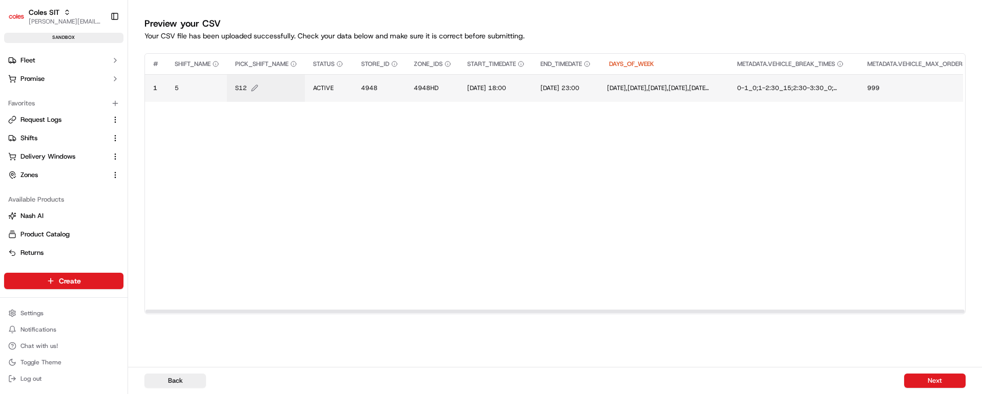
click at [244, 88] on span "S12" at bounding box center [241, 88] width 12 height 8
type input "S18"
click at [346, 76] on button at bounding box center [347, 77] width 14 height 18
click at [175, 86] on span "5" at bounding box center [177, 88] width 4 height 8
type input "8"
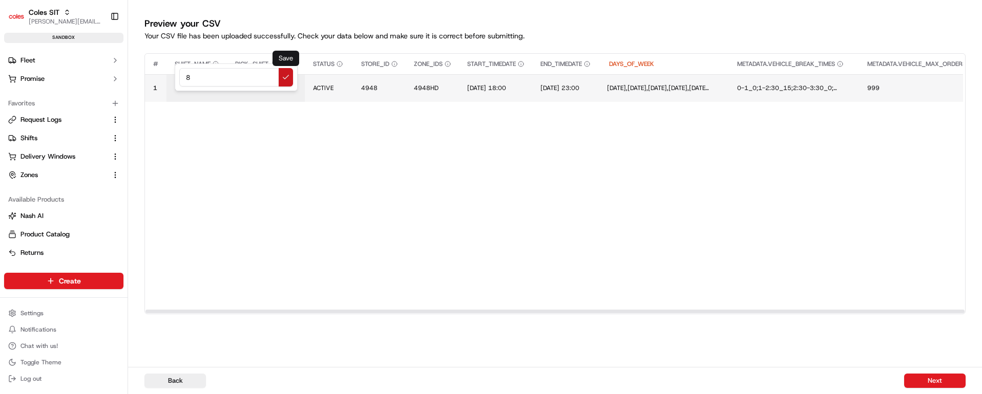
click at [285, 78] on button at bounding box center [286, 77] width 14 height 18
click at [370, 86] on span "4948" at bounding box center [369, 88] width 16 height 8
click at [475, 76] on button at bounding box center [473, 77] width 14 height 18
click at [430, 86] on span "4948HD" at bounding box center [426, 88] width 25 height 8
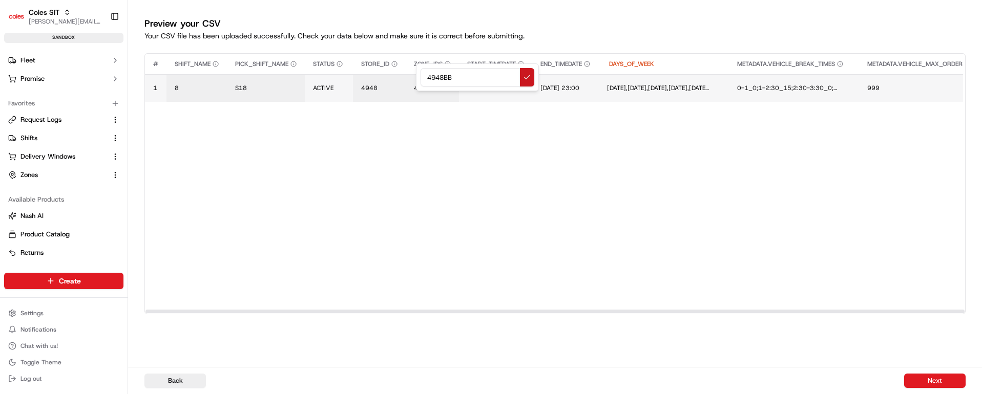
type input "4948BB"
click at [528, 79] on button at bounding box center [527, 77] width 14 height 18
click at [502, 94] on td "14/07/2025 18:00" at bounding box center [495, 88] width 73 height 28
click at [506, 84] on span "14/07/2025 18:00" at bounding box center [486, 88] width 39 height 8
drag, startPoint x: 548, startPoint y: 78, endPoint x: 467, endPoint y: 76, distance: 80.9
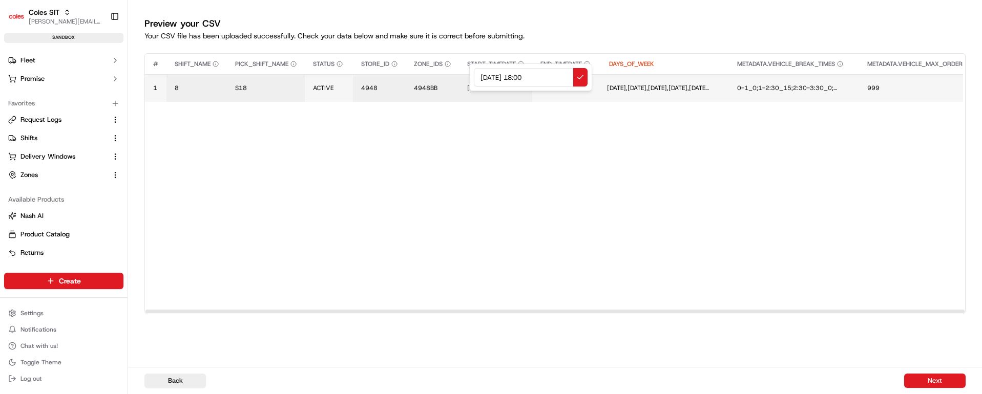
click at [469, 76] on div "14/07/2025 18:00" at bounding box center [530, 77] width 123 height 28
click at [528, 75] on input "18/09/2025 12:00" at bounding box center [531, 77] width 114 height 18
click at [539, 77] on input "18/09/2025 17:00" at bounding box center [531, 77] width 114 height 18
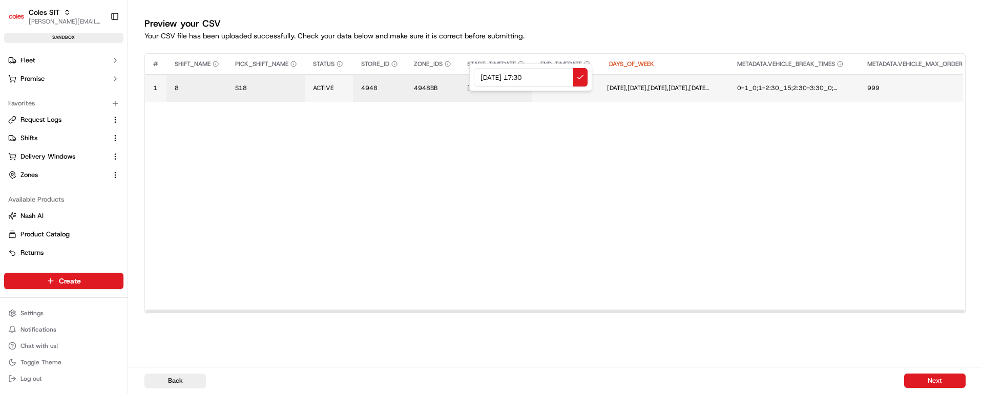
drag, startPoint x: 541, startPoint y: 75, endPoint x: 445, endPoint y: 78, distance: 95.8
click at [469, 78] on div "18/09/2025 17:30" at bounding box center [530, 77] width 123 height 28
type input "18/09/2025 17:30"
click at [579, 76] on button at bounding box center [580, 77] width 14 height 18
click at [583, 86] on span "14/07/2025 23:00" at bounding box center [563, 88] width 39 height 8
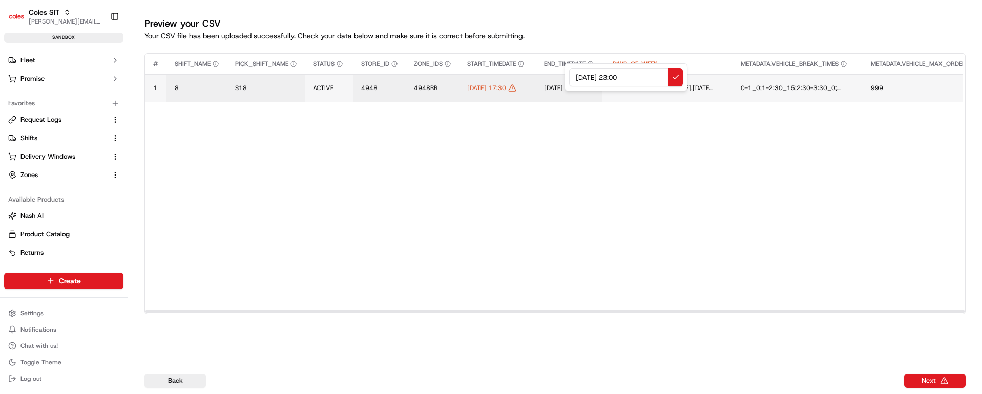
drag, startPoint x: 643, startPoint y: 78, endPoint x: 544, endPoint y: 80, distance: 99.4
click at [564, 80] on div "14/07/2025 23:00" at bounding box center [625, 77] width 123 height 28
click at [623, 74] on input "18/09/2025 17:30" at bounding box center [626, 77] width 114 height 18
type input "18/09/2025 19:30"
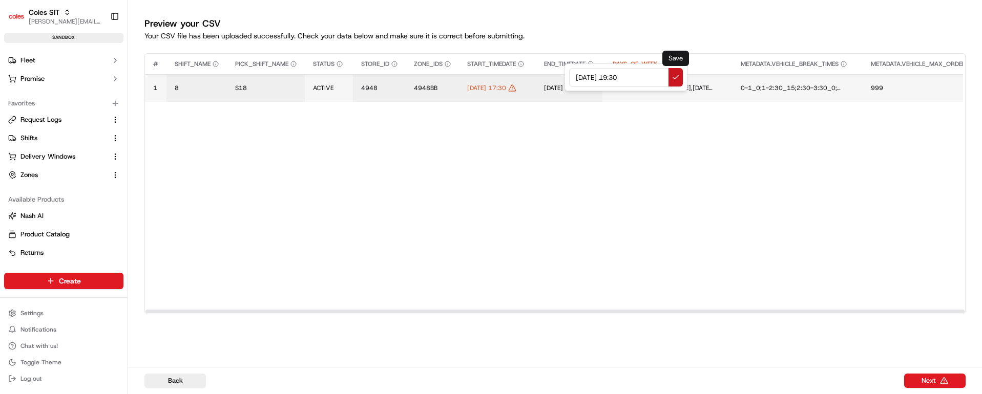
click at [678, 77] on button at bounding box center [675, 77] width 14 height 18
drag, startPoint x: 610, startPoint y: 311, endPoint x: 311, endPoint y: 289, distance: 299.8
click at [311, 310] on div at bounding box center [554, 312] width 819 height 4
click at [940, 382] on button "Next" at bounding box center [934, 381] width 61 height 14
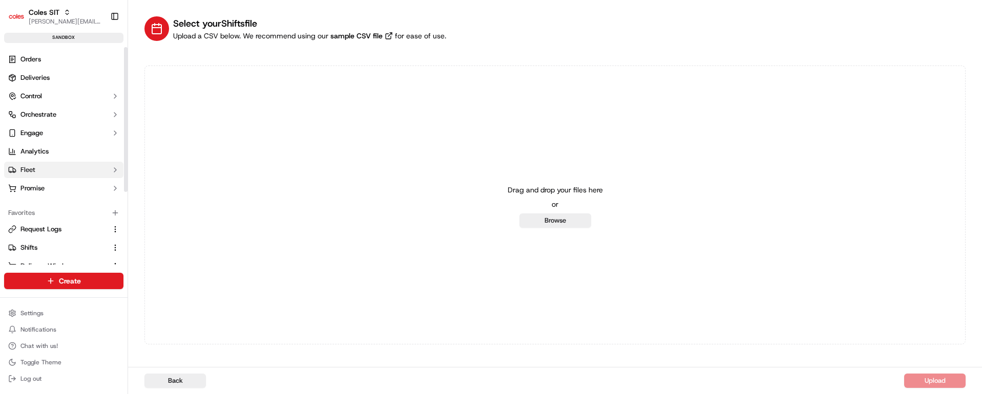
scroll to position [110, 0]
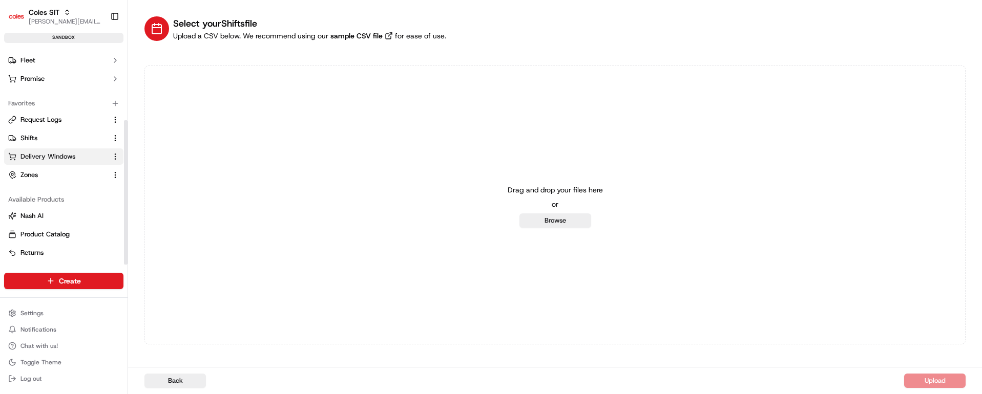
click at [55, 156] on span "Delivery Windows" at bounding box center [47, 156] width 55 height 9
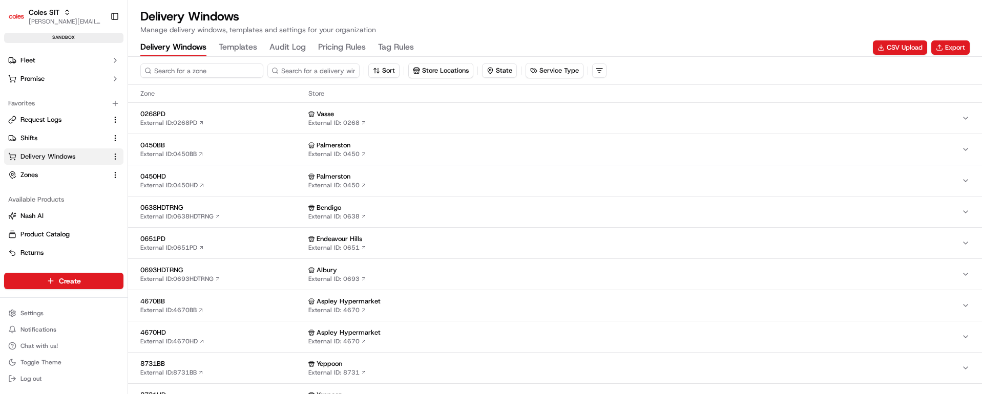
click at [210, 70] on input at bounding box center [201, 70] width 123 height 14
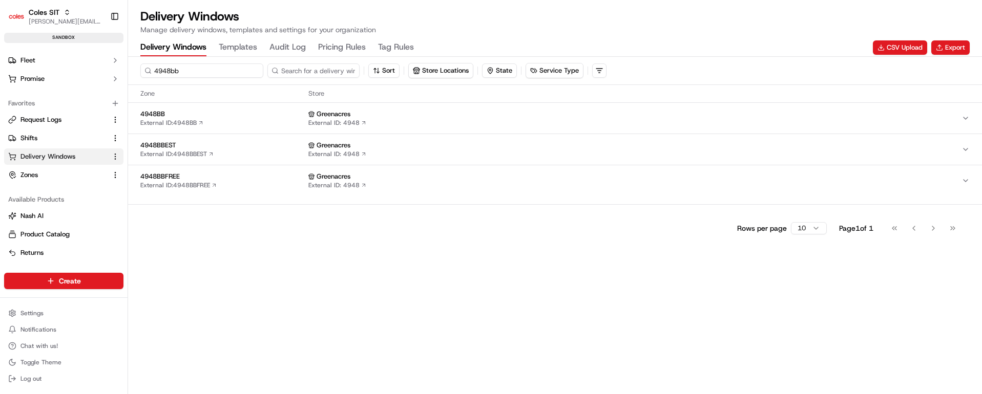
type input "4948bb"
click at [248, 117] on span "4948BB" at bounding box center [222, 114] width 164 height 9
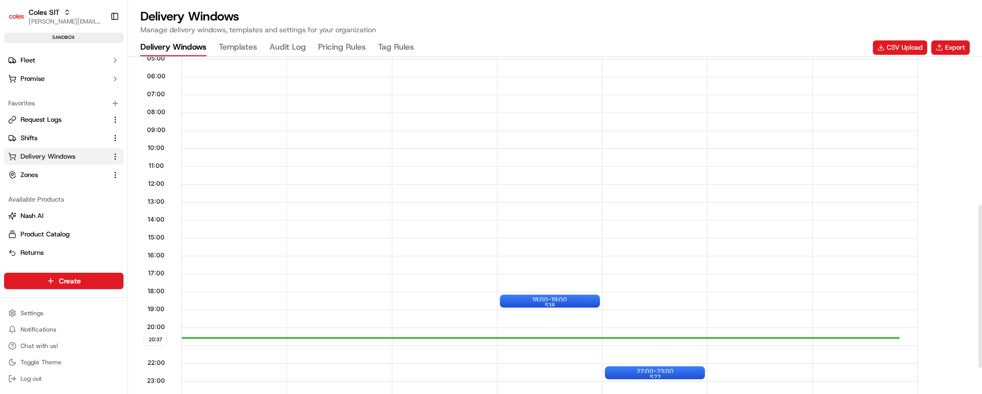
scroll to position [307, 0]
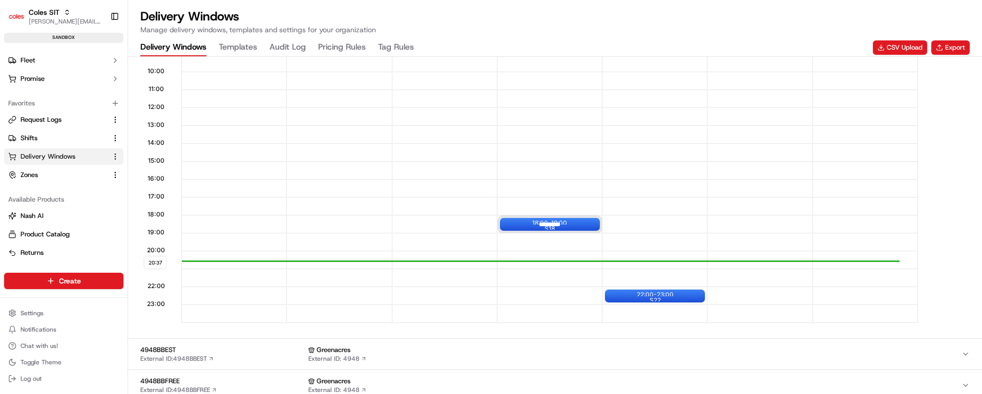
click at [556, 223] on div at bounding box center [549, 224] width 41 height 13
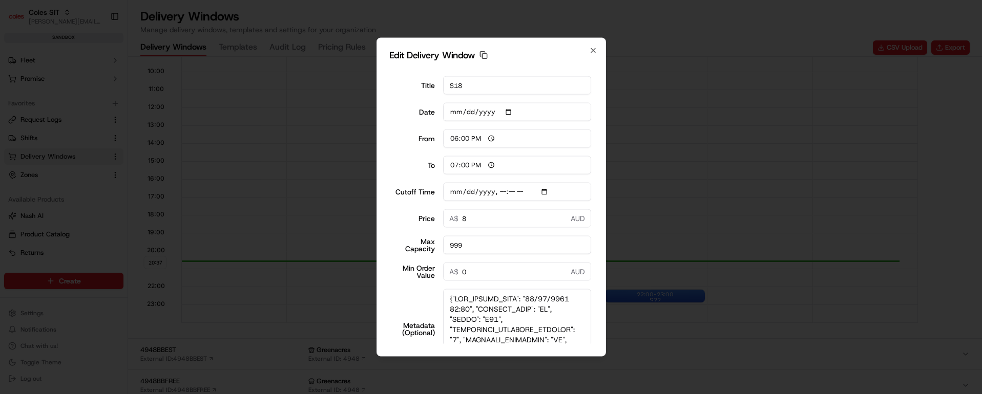
drag, startPoint x: 575, startPoint y: 313, endPoint x: 575, endPoint y: 363, distance: 49.2
click at [575, 363] on body "Coles SIT vaibhav.tomar@coles.com.au Toggle Sidebar sandbox Orders Deliveries C…" at bounding box center [491, 197] width 982 height 394
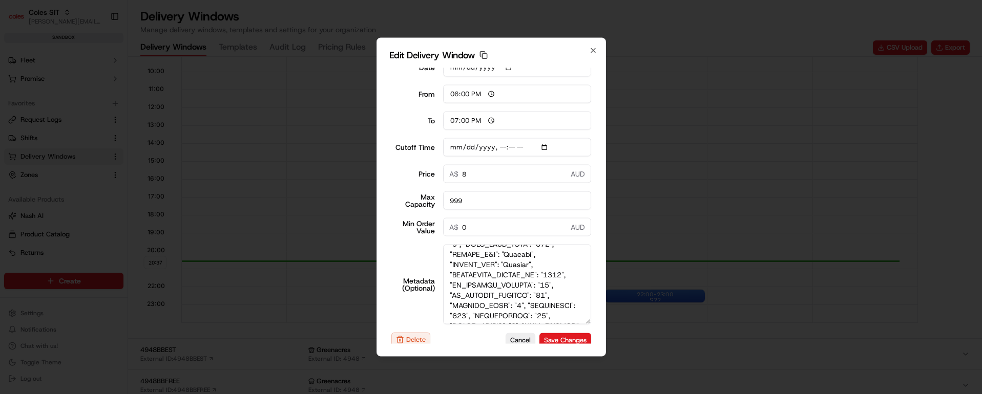
scroll to position [56, 0]
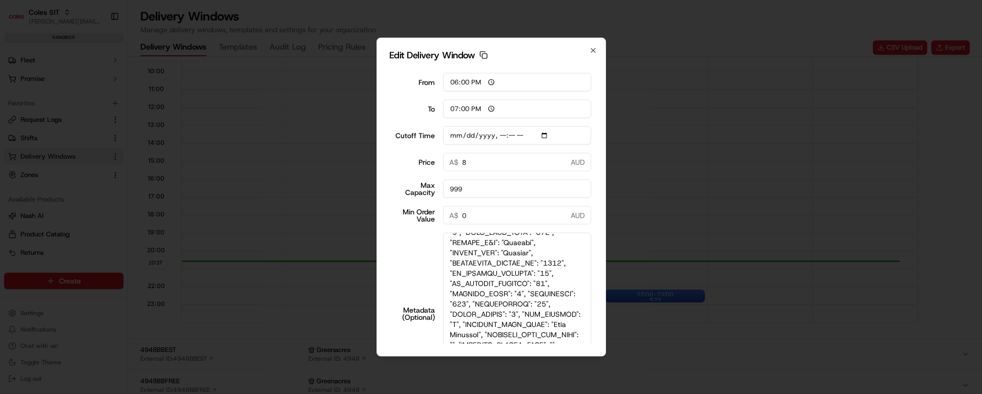
drag, startPoint x: 575, startPoint y: 306, endPoint x: 553, endPoint y: 349, distance: 48.3
click at [574, 387] on body "Coles SIT vaibhav.tomar@coles.com.au Toggle Sidebar sandbox Orders Deliveries C…" at bounding box center [491, 197] width 982 height 394
type input "2025-09-18T12:10"
click at [593, 50] on icon "button" at bounding box center [593, 51] width 4 height 4
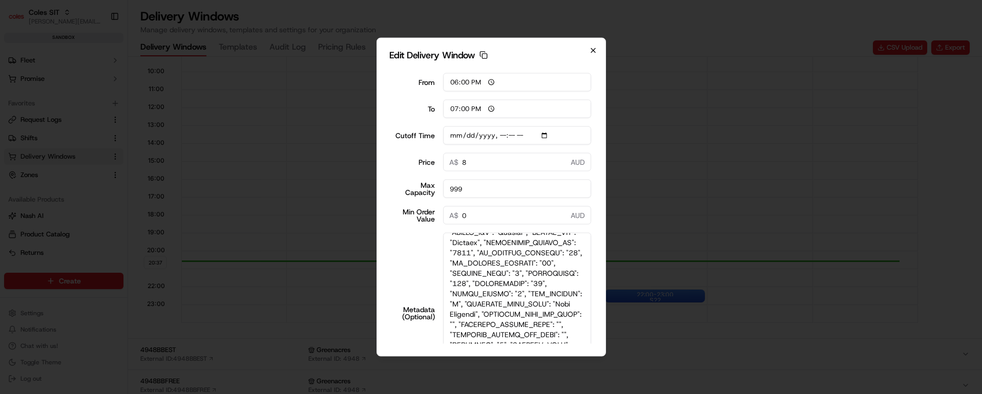
type input "2025-09-17"
type input "20:37"
type input "21:37"
type input "2025-09-18T12:10"
type input "0"
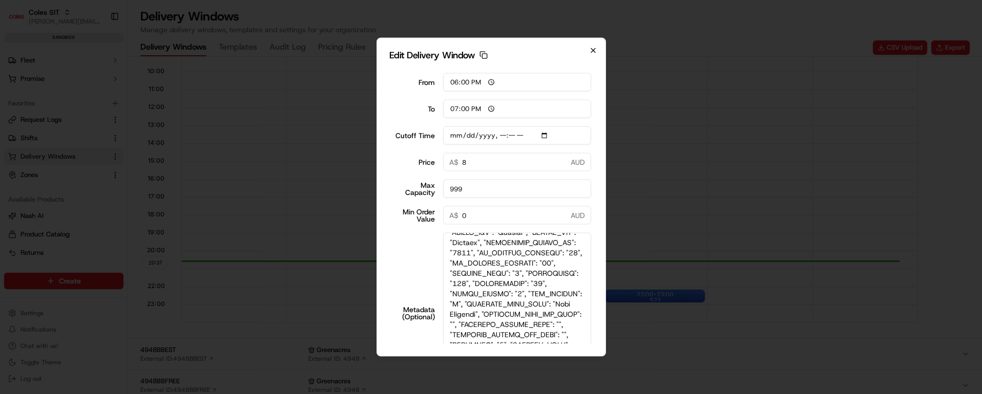
type input "0"
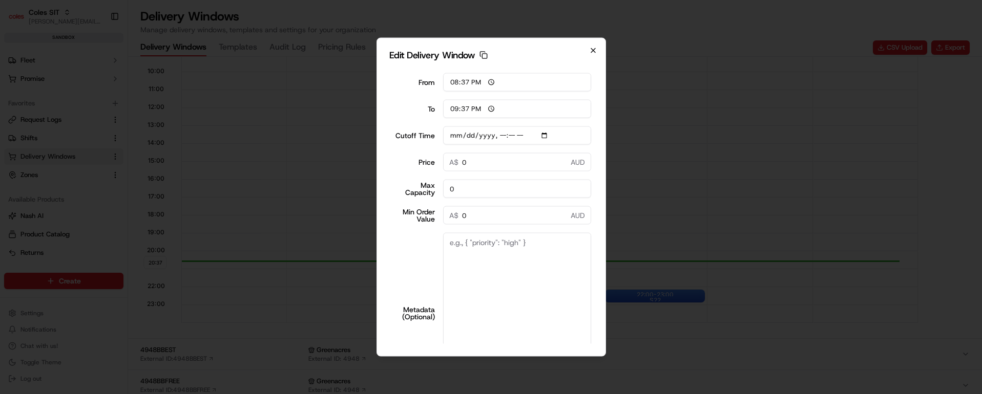
scroll to position [0, 0]
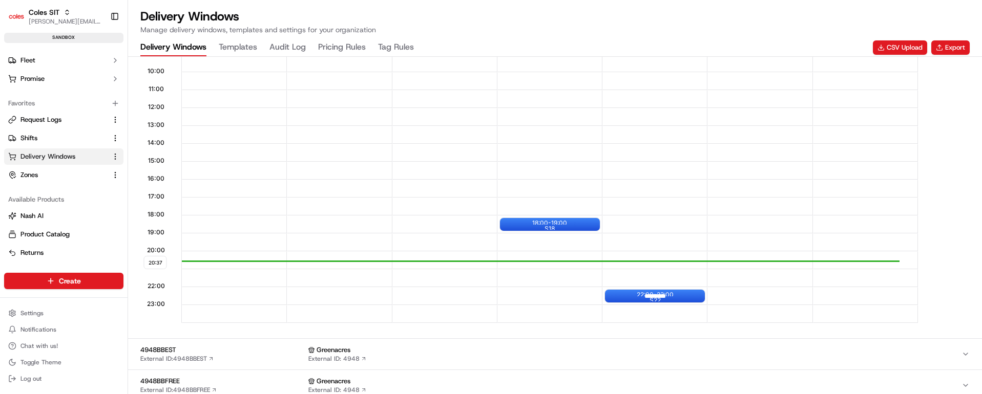
click at [669, 294] on div at bounding box center [654, 296] width 41 height 13
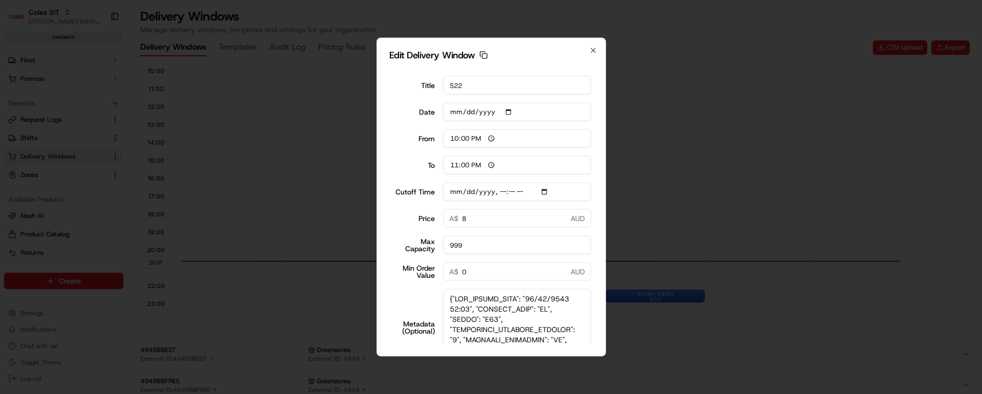
drag, startPoint x: 574, startPoint y: 313, endPoint x: 577, endPoint y: 359, distance: 46.1
click at [577, 359] on body "Coles SIT vaibhav.tomar@coles.com.au Toggle Sidebar sandbox Orders Deliveries C…" at bounding box center [491, 197] width 982 height 394
click at [592, 50] on icon "button" at bounding box center [593, 51] width 4 height 4
type input "2025-09-17"
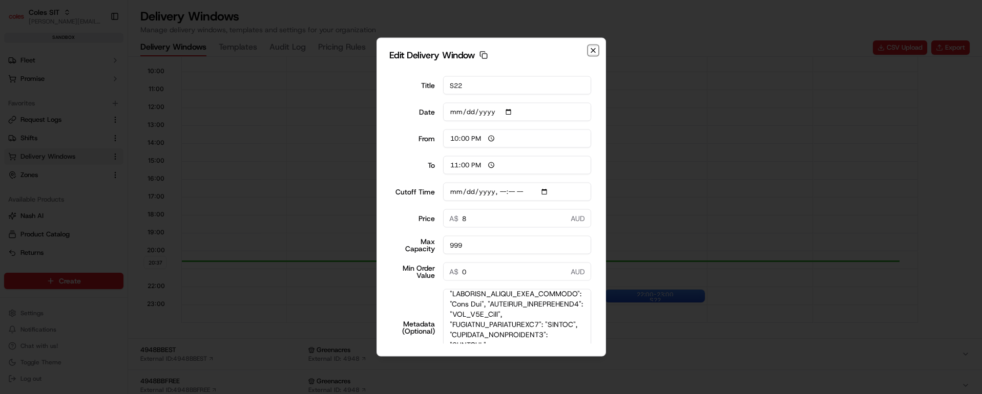
type input "20:38"
type input "21:38"
type input "2025-09-19T15:10"
type input "0"
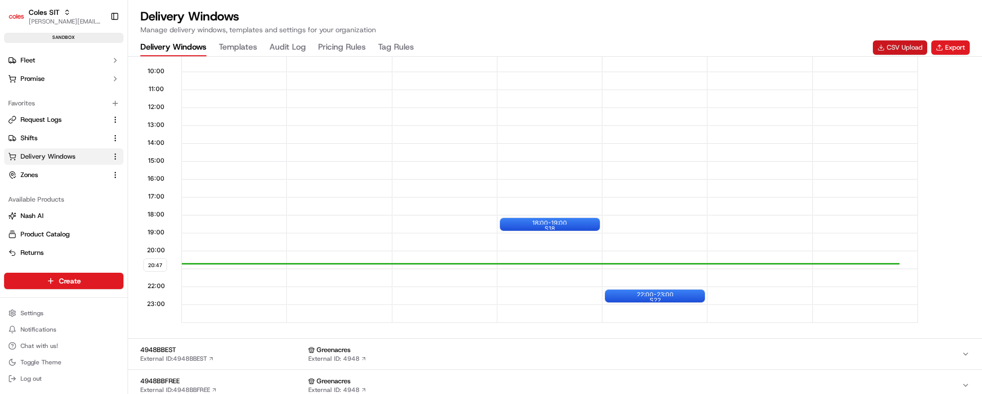
click at [900, 48] on button "CSV Upload" at bounding box center [899, 47] width 54 height 14
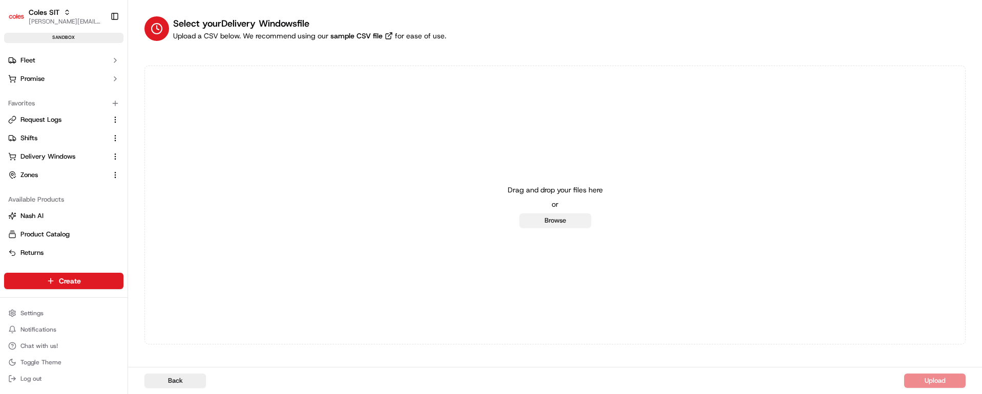
click at [550, 221] on button "Browse" at bounding box center [555, 221] width 72 height 14
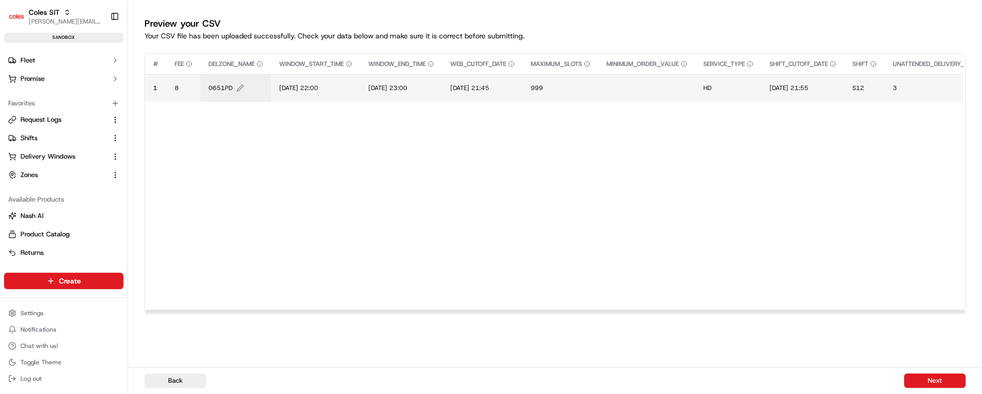
click at [218, 89] on span "0651PD" at bounding box center [220, 88] width 24 height 8
click at [229, 82] on input "0651PD" at bounding box center [271, 77] width 114 height 18
type input "4948BB"
click at [318, 76] on button at bounding box center [320, 77] width 14 height 18
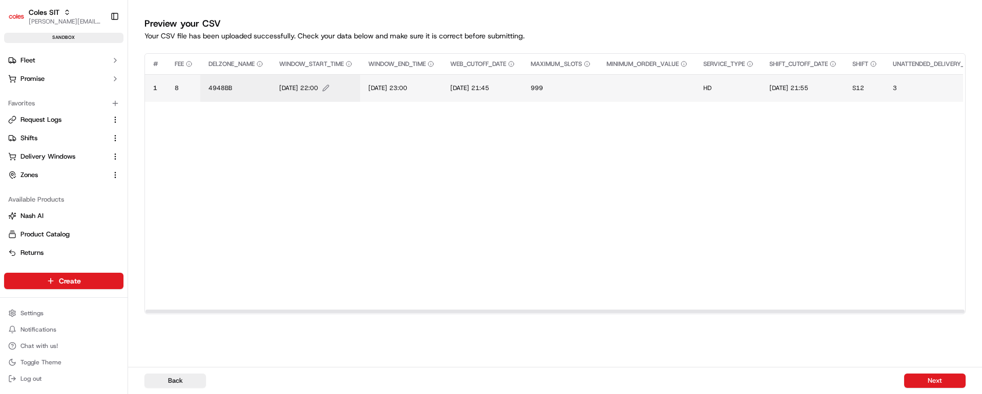
click at [301, 87] on span "14/07/2025 22:00" at bounding box center [298, 88] width 39 height 8
click at [296, 74] on input "14/07/2025 22:00" at bounding box center [342, 77] width 114 height 18
click at [306, 76] on input "21/07/2025 22:00" at bounding box center [342, 77] width 114 height 18
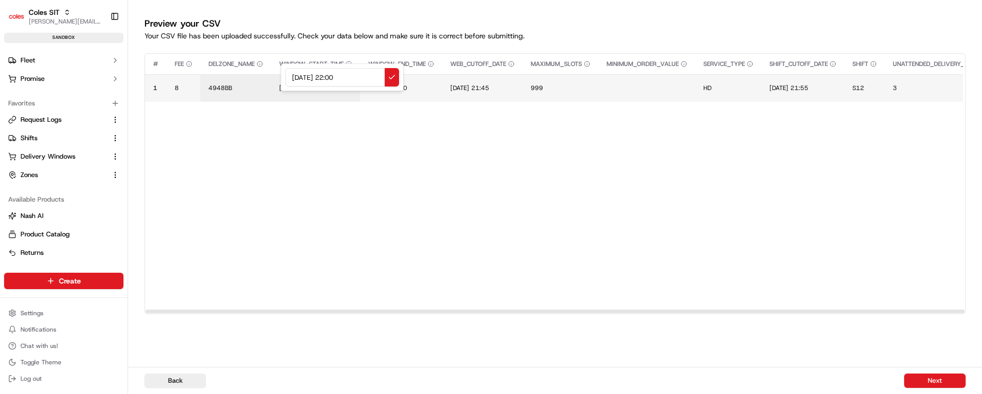
click at [338, 79] on input "21/09/2025 22:00" at bounding box center [342, 77] width 114 height 18
drag, startPoint x: 363, startPoint y: 75, endPoint x: 275, endPoint y: 75, distance: 87.6
click at [281, 75] on div "21/09/2025 17:00" at bounding box center [342, 77] width 123 height 28
type input "21/09/2025 17:00"
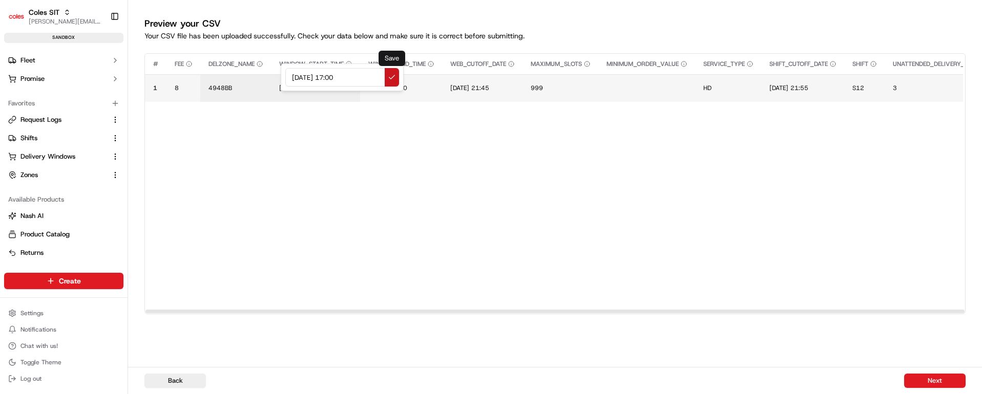
click at [392, 74] on button at bounding box center [392, 77] width 14 height 18
click at [407, 87] on span "14/07/2025 23:00" at bounding box center [387, 88] width 39 height 8
drag, startPoint x: 452, startPoint y: 75, endPoint x: 337, endPoint y: 71, distance: 115.3
click at [371, 71] on div "14/07/2025 23:00" at bounding box center [432, 77] width 123 height 28
click at [429, 78] on input "21/09/2025 17:00" at bounding box center [432, 77] width 114 height 18
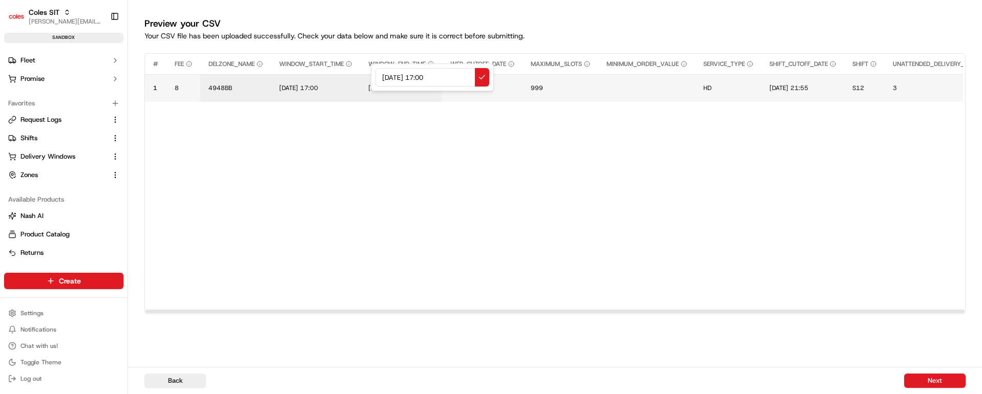
click at [429, 78] on input "21/09/2025 17:00" at bounding box center [432, 77] width 114 height 18
type input "21/09/2025 18:00"
click at [480, 77] on button at bounding box center [482, 77] width 14 height 18
click at [486, 85] on span "14/07/2025 21:45" at bounding box center [469, 88] width 39 height 8
drag, startPoint x: 536, startPoint y: 76, endPoint x: 444, endPoint y: 76, distance: 91.1
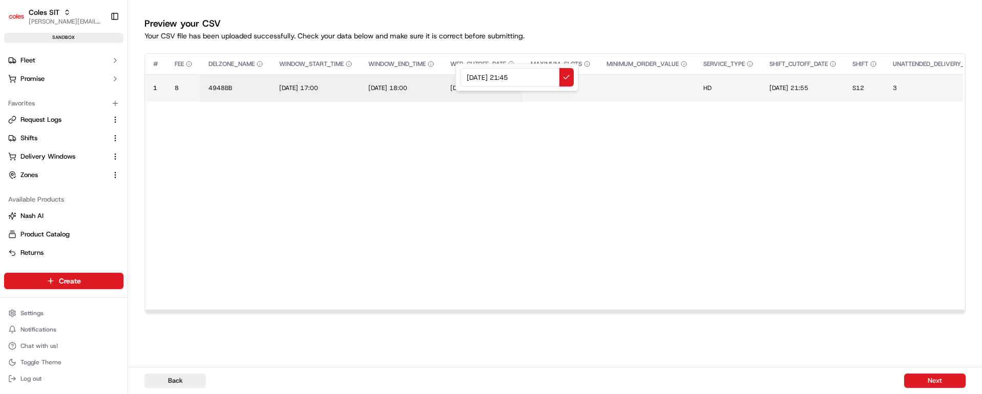
click at [455, 76] on div "14/07/2025 21:45" at bounding box center [516, 77] width 123 height 28
click at [513, 75] on input "21/09/2025 17:00" at bounding box center [517, 77] width 114 height 18
type input "21/09/2025 10:00"
click at [566, 78] on button at bounding box center [566, 77] width 14 height 18
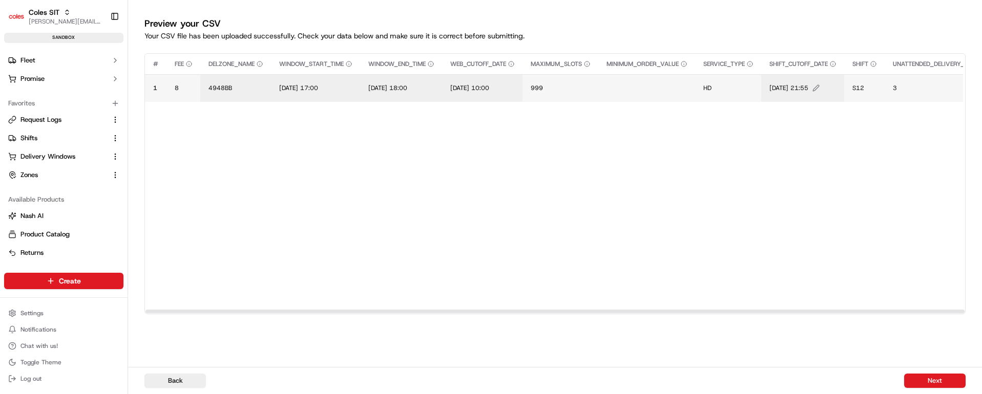
click at [808, 89] on span "14/07/2025 21:55" at bounding box center [788, 88] width 39 height 8
drag, startPoint x: 858, startPoint y: 76, endPoint x: 776, endPoint y: 76, distance: 81.9
click at [779, 76] on div "14/07/2025 21:55" at bounding box center [840, 77] width 123 height 28
click at [837, 76] on input "21/09/2025 17:00" at bounding box center [841, 77] width 114 height 18
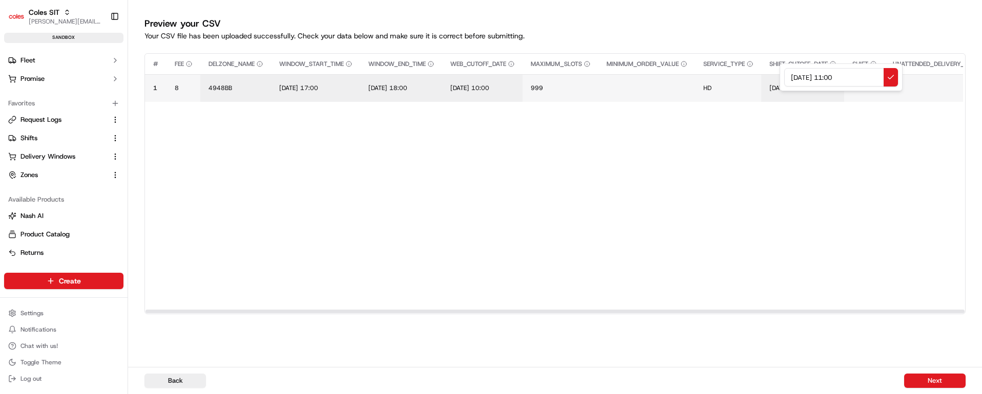
click at [837, 77] on input "21/09/2025 11:00" at bounding box center [841, 77] width 114 height 18
click at [849, 76] on input "21/09/2025 10:00" at bounding box center [841, 77] width 114 height 18
type input "21/09/2025 10:10"
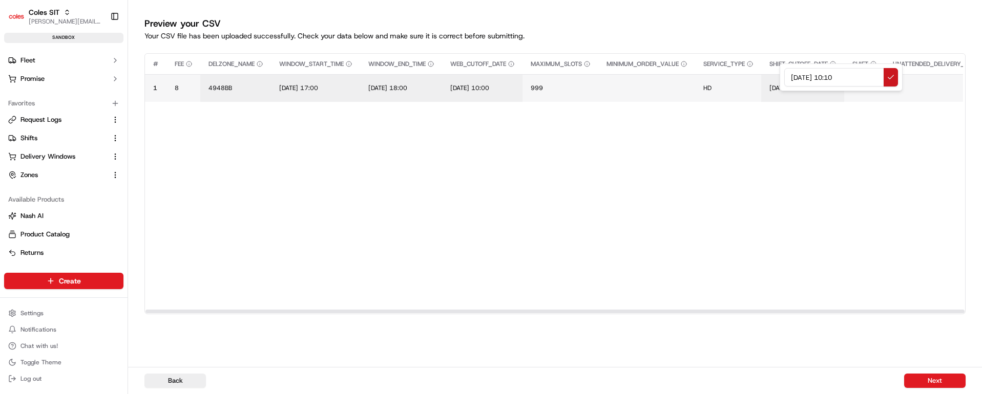
click at [889, 78] on button at bounding box center [890, 77] width 14 height 18
drag, startPoint x: 447, startPoint y: 309, endPoint x: 446, endPoint y: 301, distance: 8.8
click at [446, 310] on div at bounding box center [554, 312] width 819 height 4
click at [864, 89] on span "S12" at bounding box center [858, 88] width 12 height 8
type input "S17"
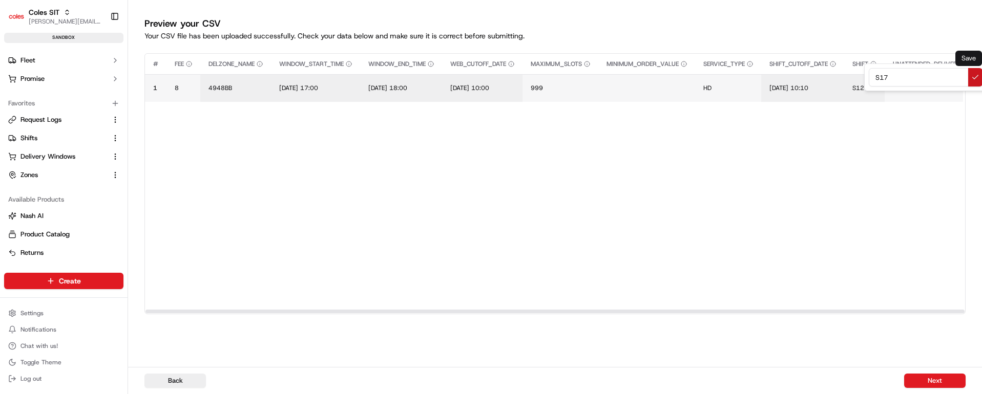
click at [971, 83] on button at bounding box center [975, 77] width 14 height 18
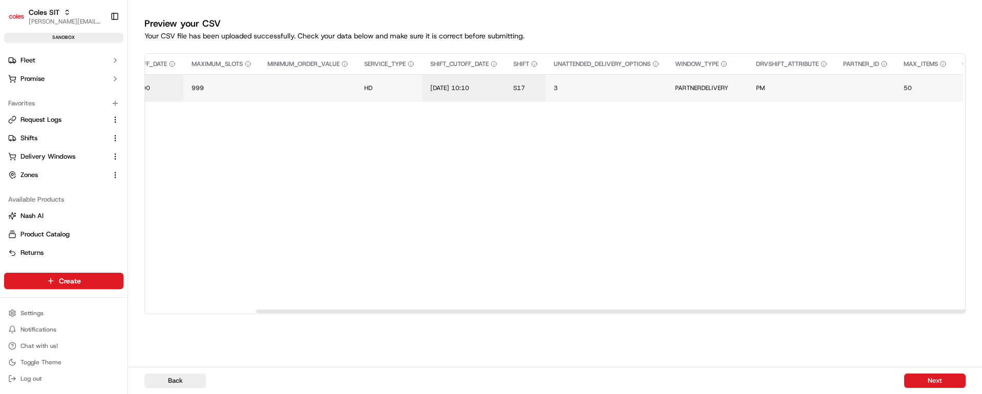
scroll to position [0, 356]
drag, startPoint x: 586, startPoint y: 310, endPoint x: 711, endPoint y: 312, distance: 124.9
click at [711, 312] on div at bounding box center [679, 312] width 819 height 4
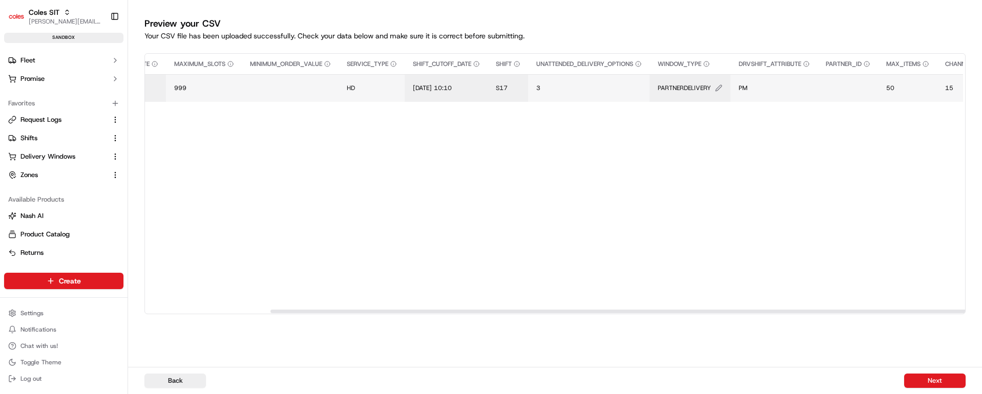
click at [696, 89] on span "PARTNERDELIVERY" at bounding box center [683, 88] width 53 height 8
click at [696, 89] on div "PARTNERDELIVERY" at bounding box center [732, 77] width 123 height 28
click at [701, 75] on input "PARTNERDELIVERY" at bounding box center [733, 77] width 114 height 18
click at [784, 78] on button at bounding box center [782, 77] width 14 height 18
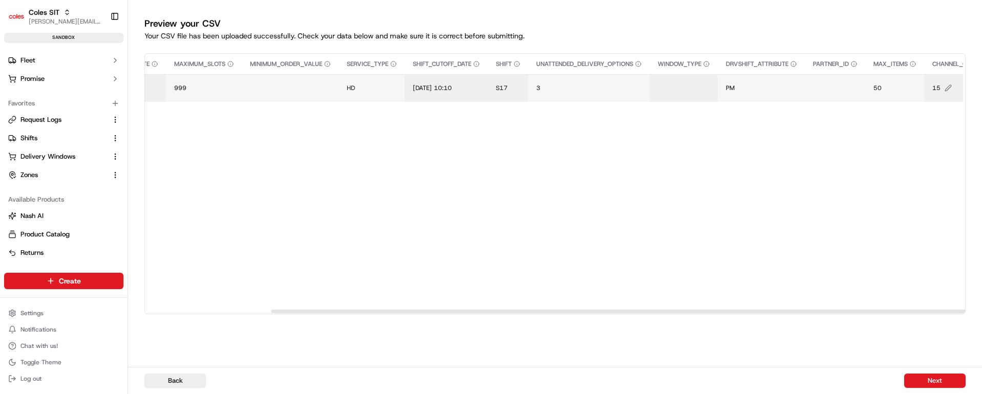
click at [940, 84] on span "15" at bounding box center [936, 88] width 8 height 8
type input "1"
type input "31"
drag, startPoint x: 777, startPoint y: 311, endPoint x: 863, endPoint y: 280, distance: 91.2
click at [882, 311] on div at bounding box center [491, 197] width 982 height 394
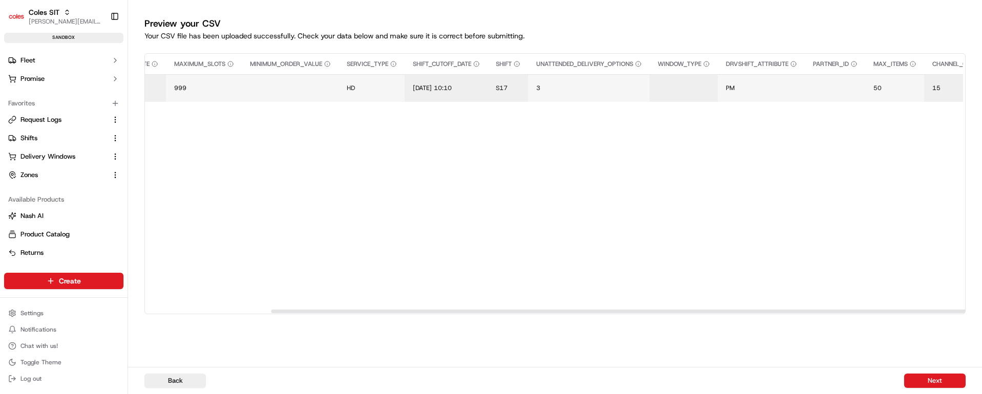
click at [844, 256] on div "# FEE DELZONE_NAME WINDOW_START_TIME WINDOW_END_TIME WEB_CUTOFF_DATE MAXIMUM_SL…" at bounding box center [941, 182] width 2305 height 256
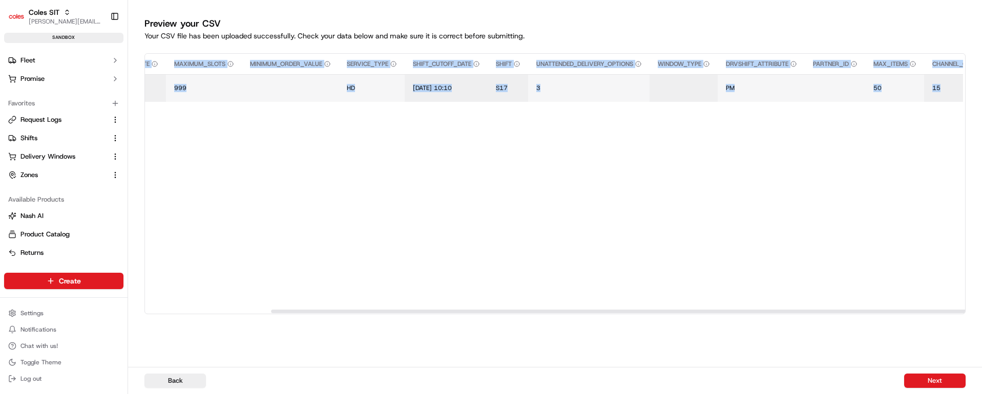
drag, startPoint x: 617, startPoint y: 308, endPoint x: 804, endPoint y: 259, distance: 193.1
click at [835, 303] on div "# FEE DELZONE_NAME WINDOW_START_TIME WINDOW_END_TIME WEB_CUTOFF_DATE MAXIMUM_SL…" at bounding box center [941, 182] width 2305 height 256
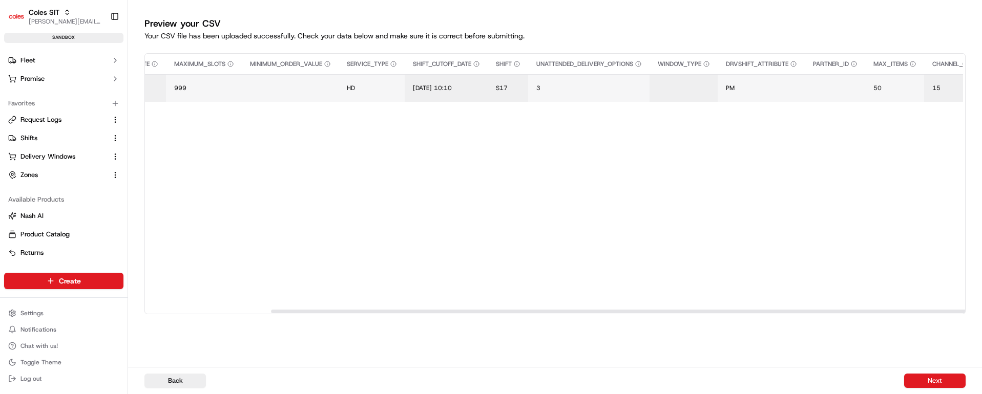
click at [791, 252] on div "# FEE DELZONE_NAME WINDOW_START_TIME WINDOW_END_TIME WEB_CUTOFF_DATE MAXIMUM_SL…" at bounding box center [941, 182] width 2305 height 256
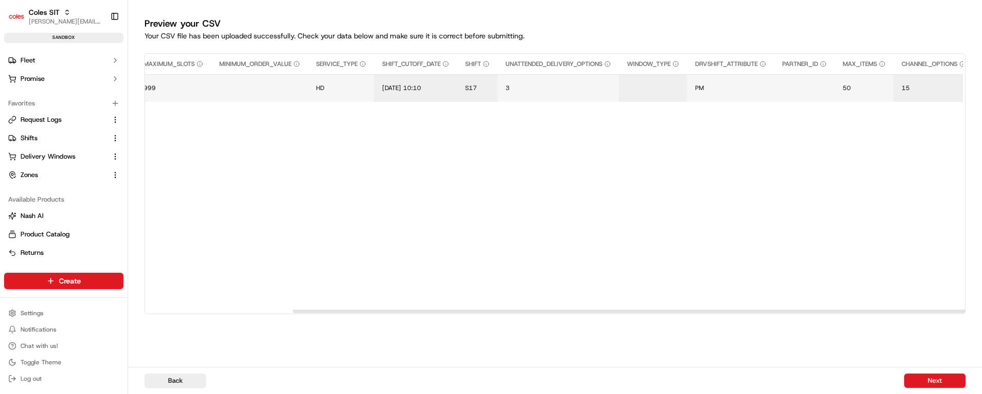
scroll to position [0, 449]
click at [900, 89] on button "15" at bounding box center [872, 88] width 64 height 8
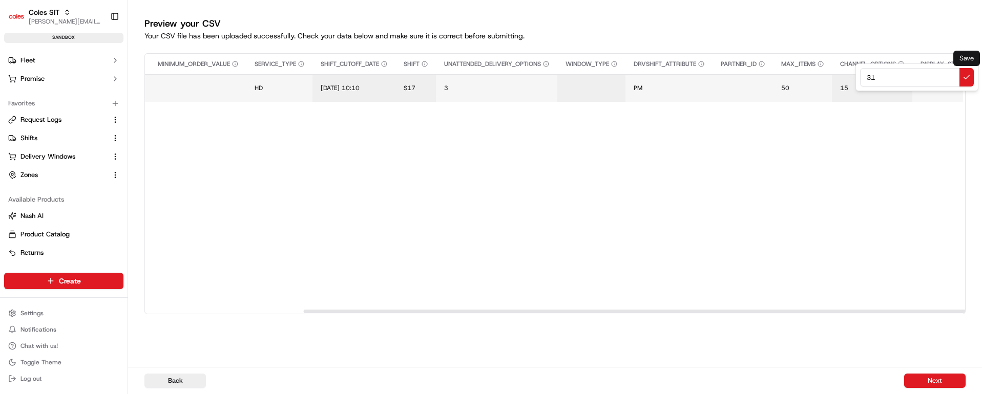
click at [965, 76] on button at bounding box center [966, 77] width 14 height 18
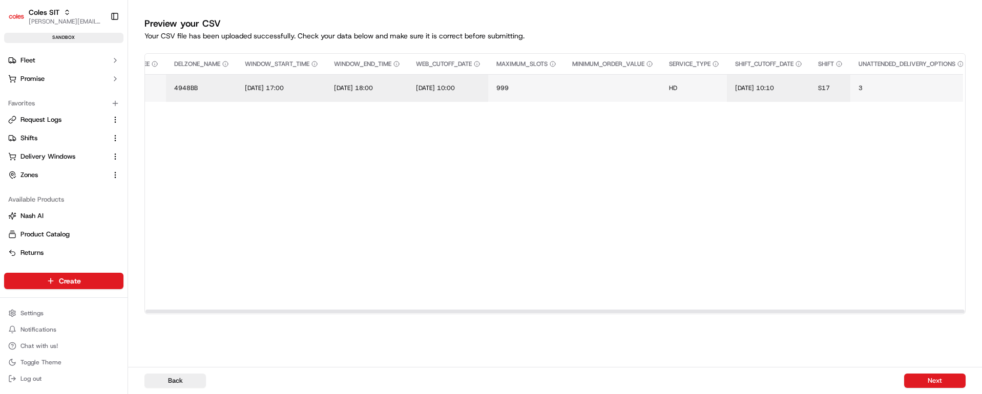
scroll to position [0, 0]
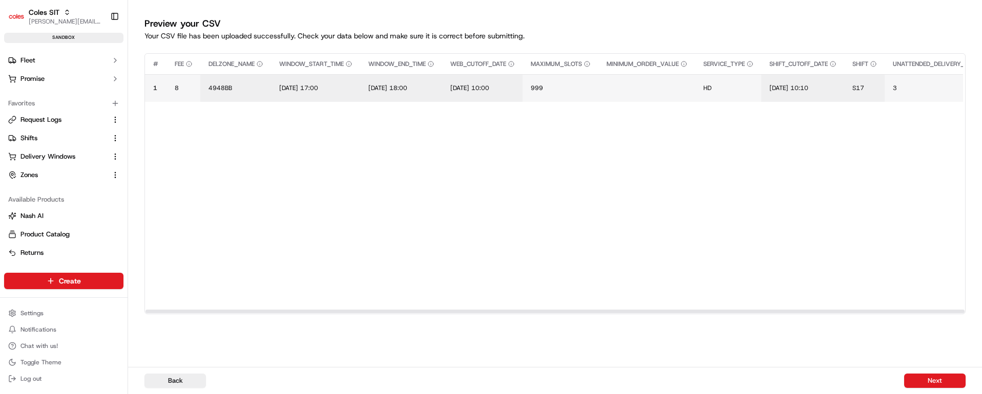
drag, startPoint x: 644, startPoint y: 313, endPoint x: 186, endPoint y: 296, distance: 457.6
click at [186, 309] on div at bounding box center [555, 311] width 820 height 5
click at [920, 381] on button "Next" at bounding box center [934, 381] width 61 height 14
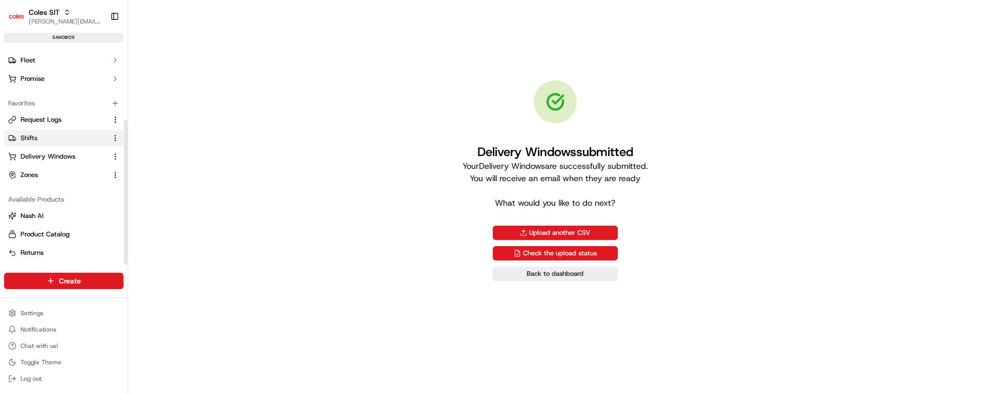
click at [39, 136] on link "Shifts" at bounding box center [57, 138] width 99 height 9
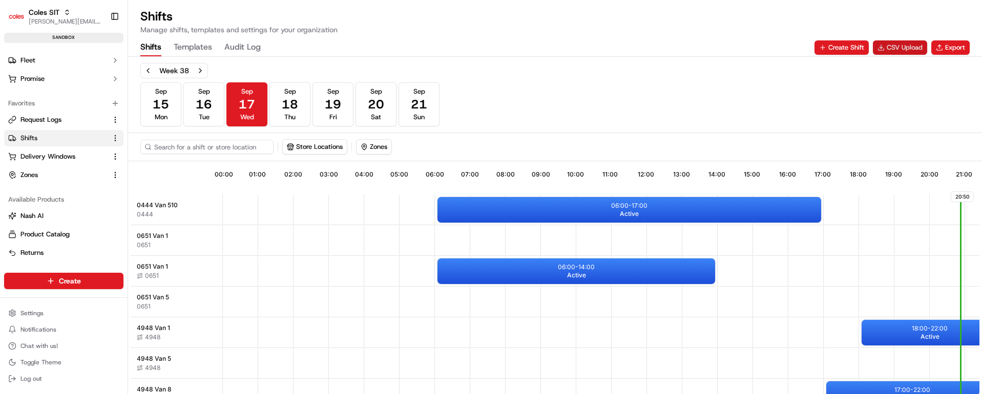
click at [918, 46] on button "CSV Upload" at bounding box center [899, 47] width 54 height 14
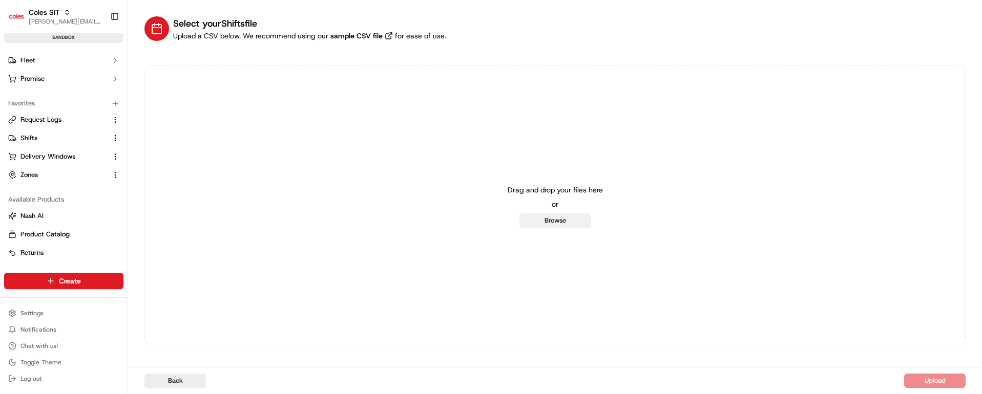
click at [566, 221] on button "Browse" at bounding box center [555, 221] width 72 height 14
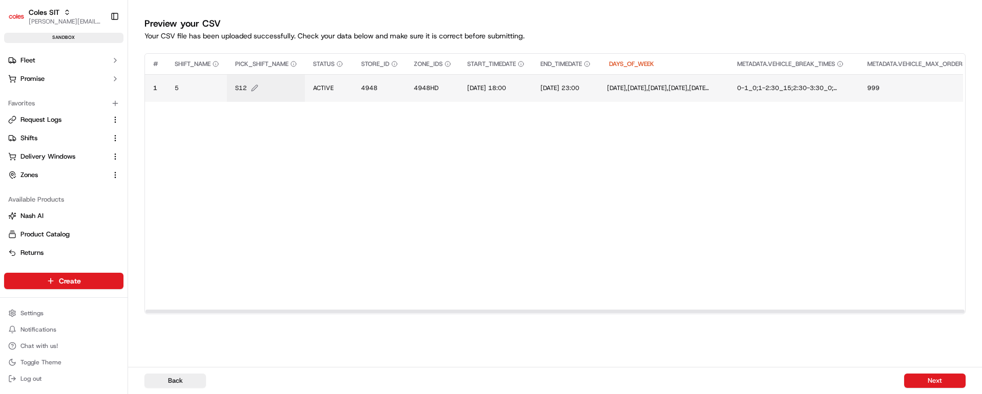
click at [240, 86] on span "S12" at bounding box center [241, 88] width 12 height 8
type input "S17"
click at [347, 73] on button at bounding box center [347, 77] width 14 height 18
click at [428, 87] on span "4948HD" at bounding box center [426, 88] width 25 height 8
type input "4948BB"
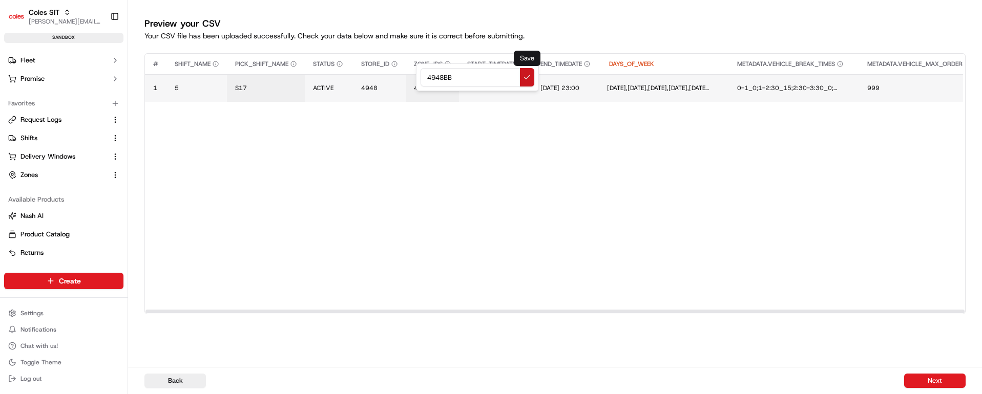
click at [527, 79] on button at bounding box center [527, 77] width 14 height 18
click at [503, 88] on span "14/07/2025 18:00" at bounding box center [486, 88] width 39 height 8
drag, startPoint x: 544, startPoint y: 76, endPoint x: 476, endPoint y: 76, distance: 68.1
click at [476, 76] on input "14/07/2025 18:00" at bounding box center [531, 77] width 114 height 18
click at [529, 78] on input "21/09/2025 17:00" at bounding box center [531, 77] width 114 height 18
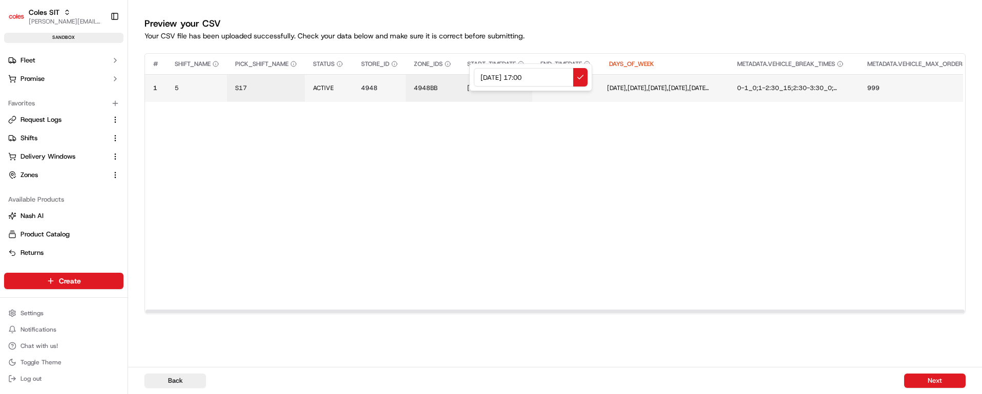
click at [529, 78] on input "21/09/2025 17:00" at bounding box center [531, 77] width 114 height 18
click at [536, 78] on input "21/09/2025 16:00" at bounding box center [531, 77] width 114 height 18
drag, startPoint x: 557, startPoint y: 79, endPoint x: 465, endPoint y: 77, distance: 91.2
click at [469, 77] on div "21/09/2025 16:30" at bounding box center [530, 77] width 123 height 28
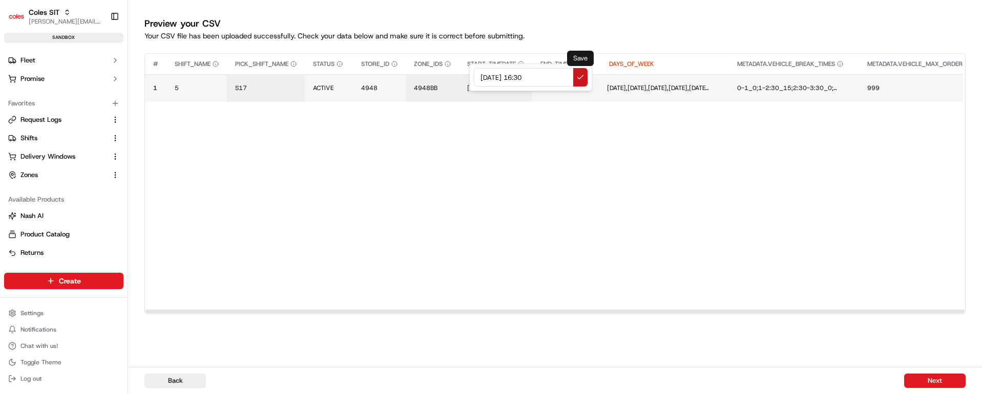
type input "21/09/2025 16:30"
click at [579, 72] on button at bounding box center [580, 77] width 14 height 18
click at [583, 86] on span "14/07/2025 23:00" at bounding box center [563, 88] width 39 height 8
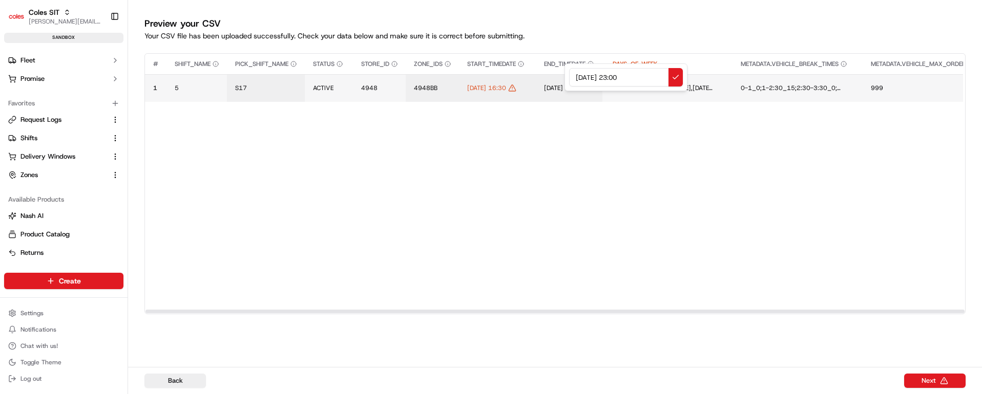
drag, startPoint x: 645, startPoint y: 74, endPoint x: 541, endPoint y: 66, distance: 103.7
click at [564, 66] on div "14/07/2025 23:00" at bounding box center [625, 77] width 123 height 28
click at [623, 76] on input "21/09/2025 16:30" at bounding box center [626, 77] width 114 height 18
type input "21/09/2025 18:30"
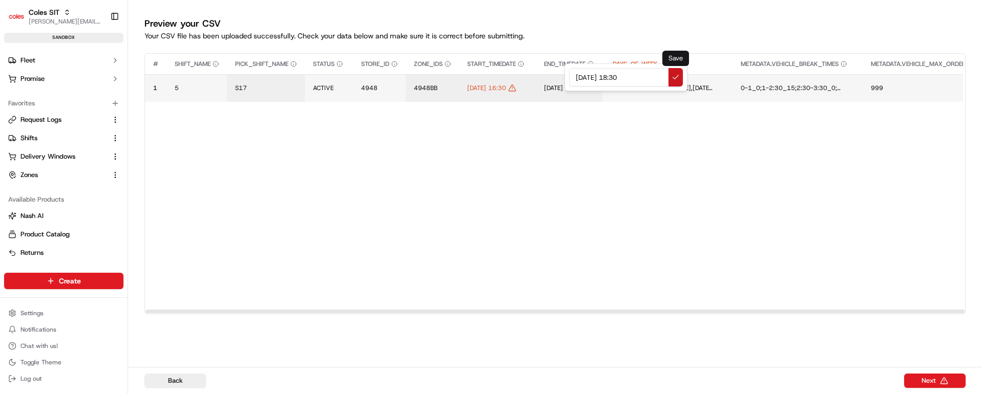
click at [676, 79] on button at bounding box center [675, 77] width 14 height 18
drag, startPoint x: 458, startPoint y: 311, endPoint x: 655, endPoint y: 351, distance: 200.7
click at [242, 312] on div at bounding box center [554, 312] width 819 height 4
click at [931, 379] on button "Next" at bounding box center [934, 381] width 61 height 14
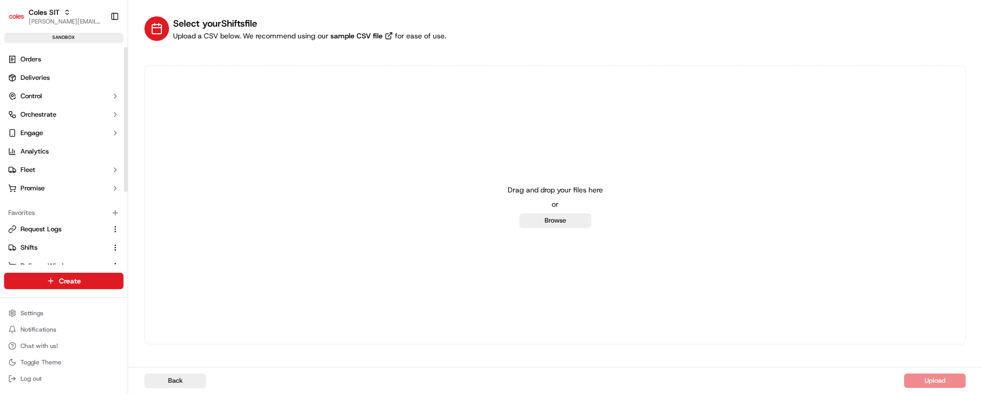
scroll to position [110, 0]
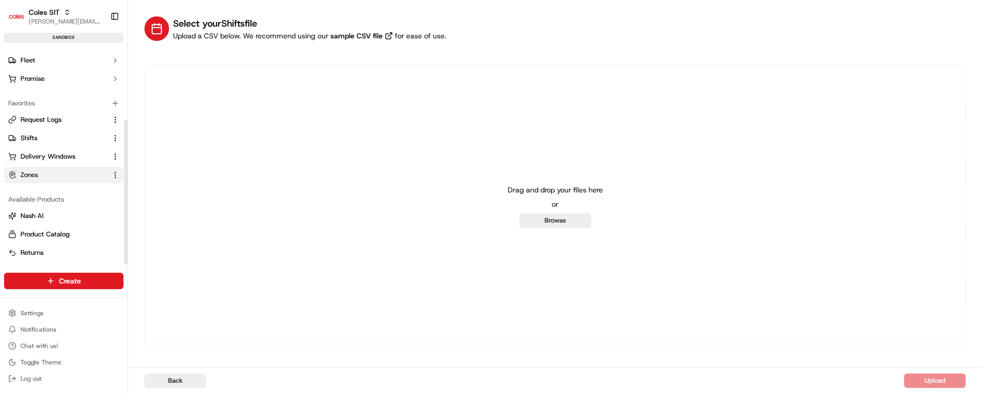
click at [37, 174] on span "Zones" at bounding box center [28, 174] width 17 height 9
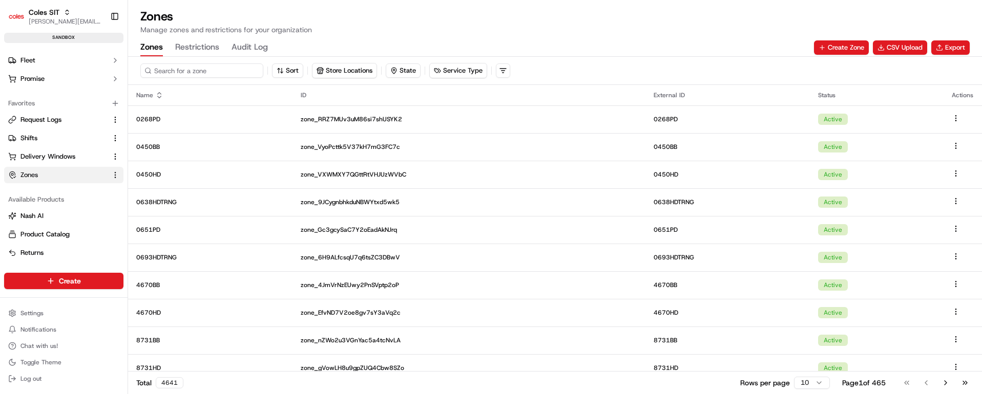
click at [206, 71] on input at bounding box center [201, 70] width 123 height 14
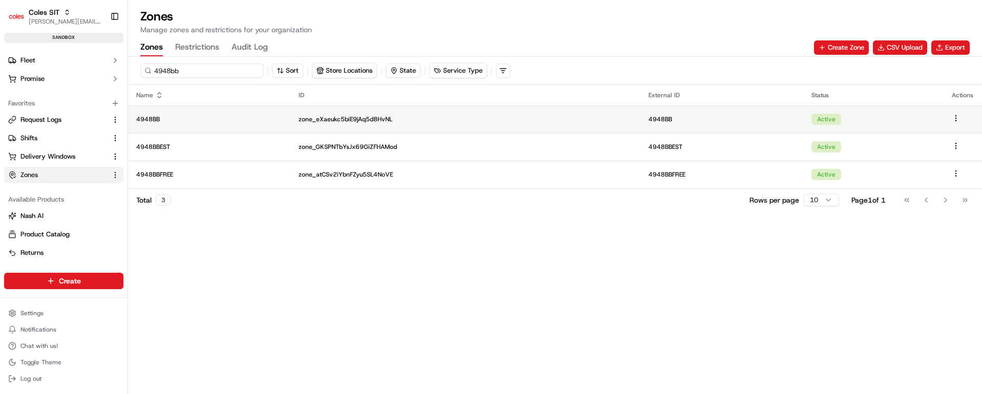
type input "4948bb"
click at [227, 126] on td "4948BB" at bounding box center [209, 119] width 162 height 28
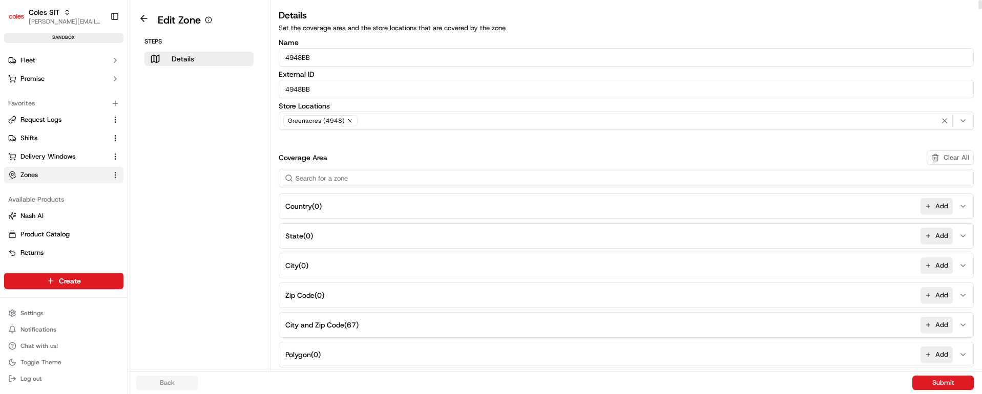
scroll to position [154, 0]
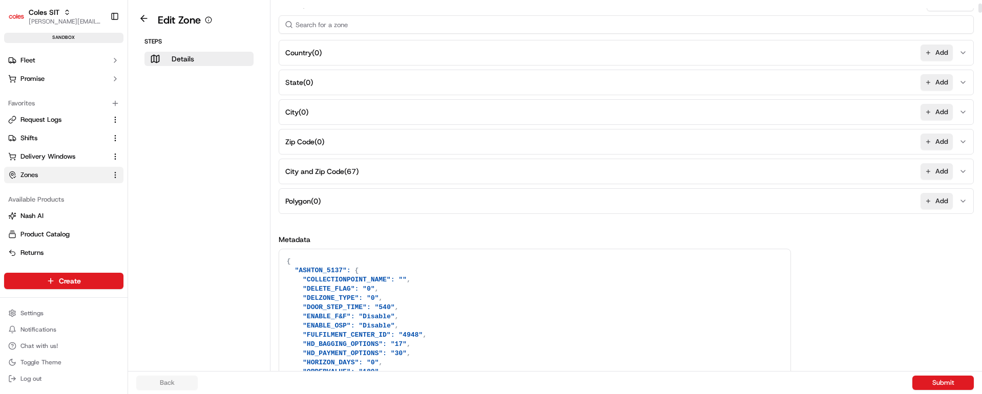
click at [429, 173] on button "City and Zip Code ( 67 ) Add" at bounding box center [626, 171] width 690 height 25
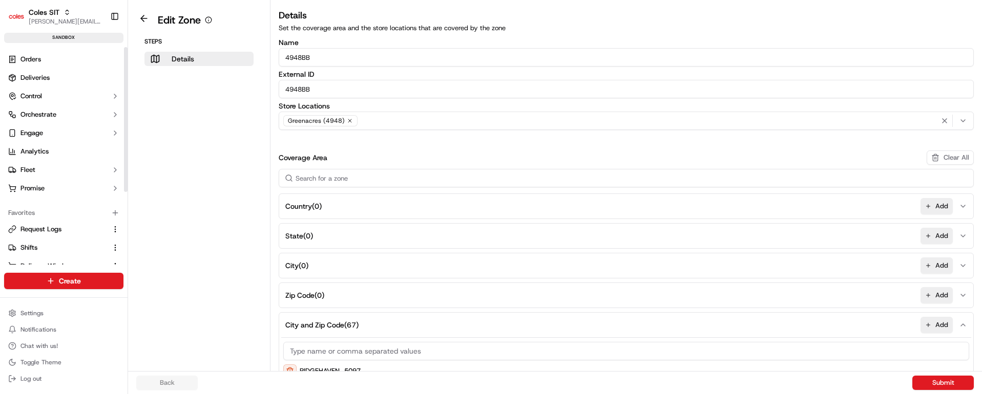
scroll to position [110, 0]
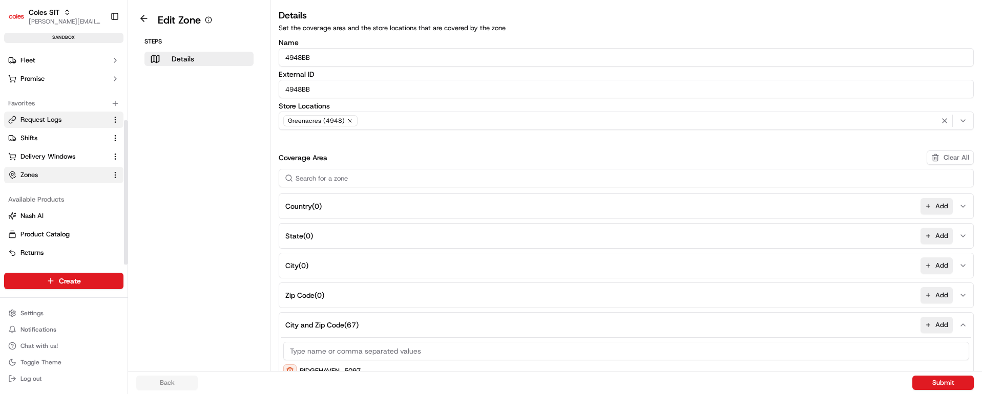
click at [53, 117] on span "Request Logs" at bounding box center [40, 119] width 41 height 9
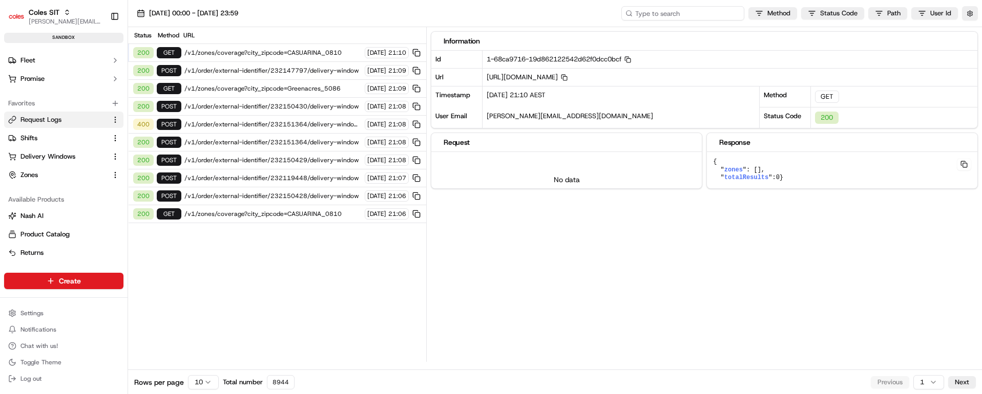
click at [682, 12] on input at bounding box center [682, 13] width 123 height 14
paste input "1-68ca96ec-2a79b7bd75d4df7d674230f2"
type input "1-68ca96ec-2a79b7bd75d4df7d674230f2"
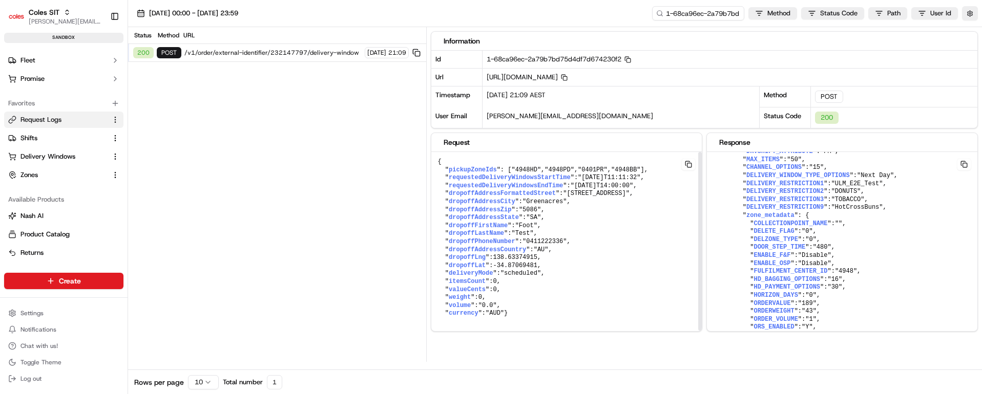
scroll to position [22, 0]
